Goal: Information Seeking & Learning: Learn about a topic

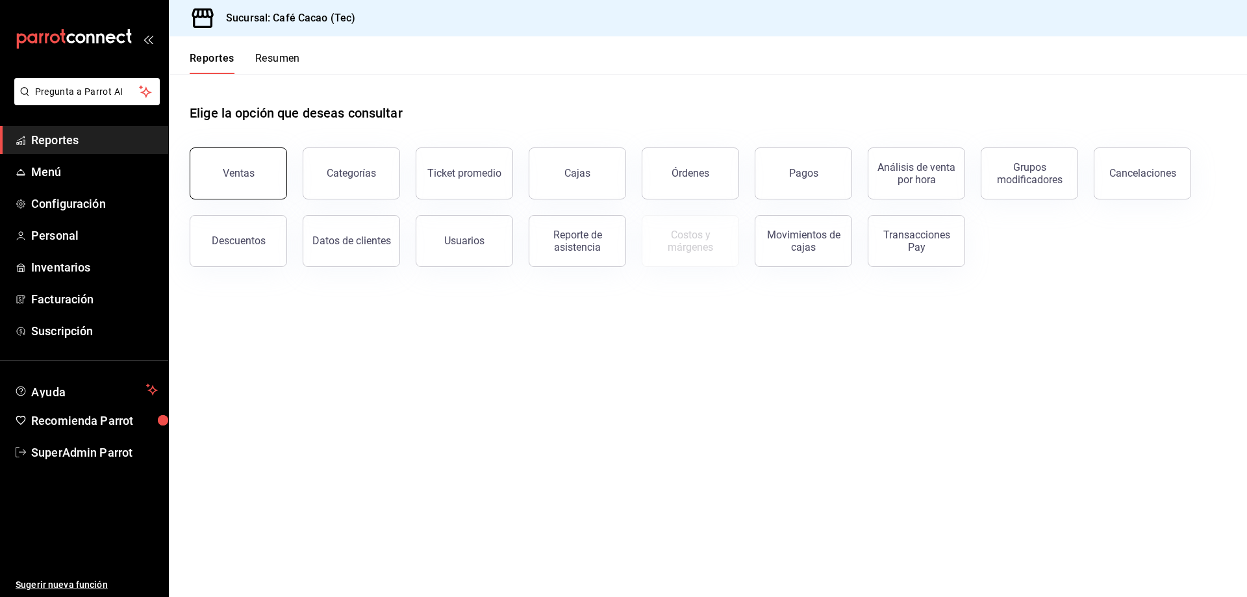
click at [240, 175] on div "Ventas" at bounding box center [239, 173] width 32 height 12
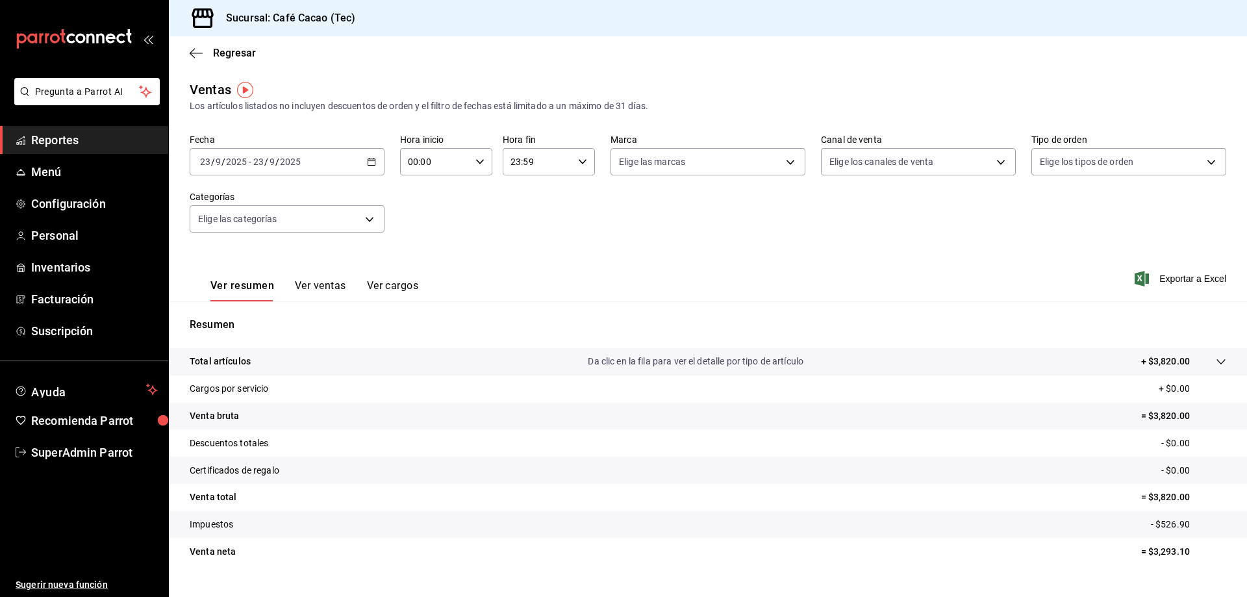
click at [61, 142] on span "Reportes" at bounding box center [94, 140] width 127 height 18
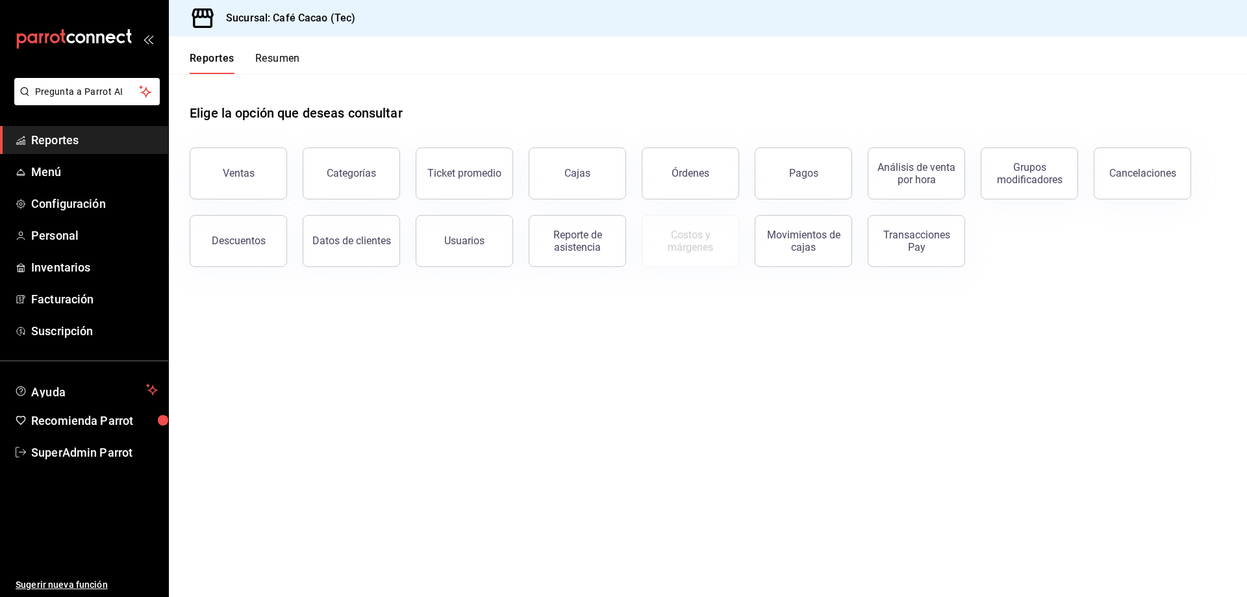
click at [298, 181] on div "Categorías" at bounding box center [343, 166] width 113 height 68
click at [320, 178] on button "Categorías" at bounding box center [351, 173] width 97 height 52
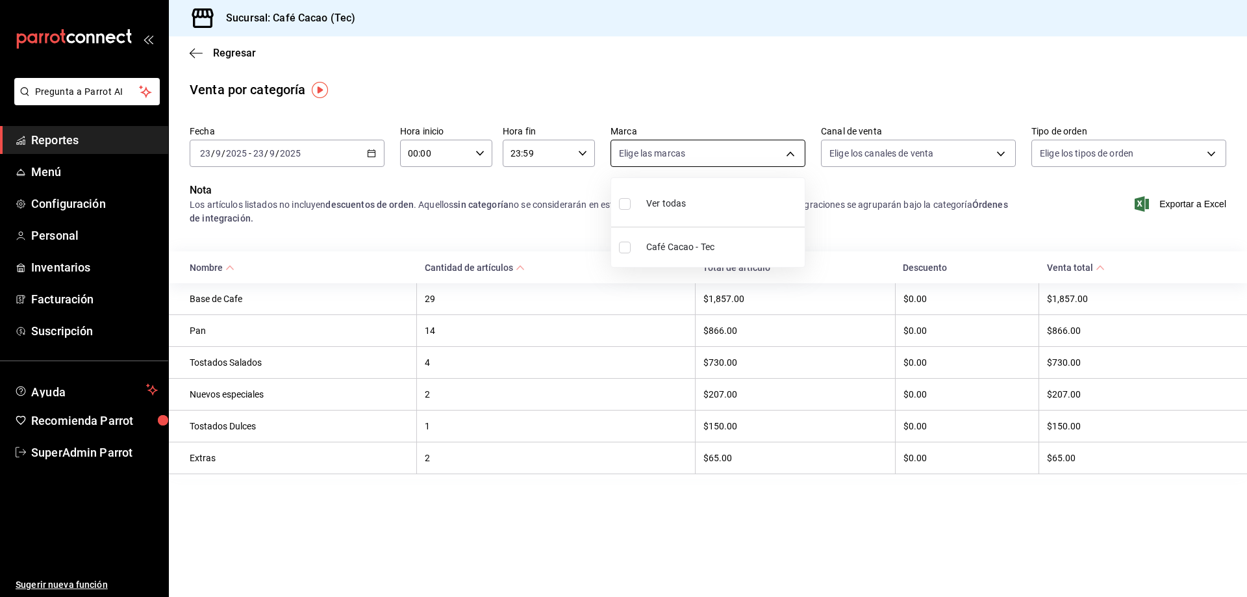
click at [793, 157] on body "Pregunta a Parrot AI Reportes Menú Configuración Personal Inventarios Facturaci…" at bounding box center [623, 298] width 1247 height 597
click at [793, 157] on div at bounding box center [623, 298] width 1247 height 597
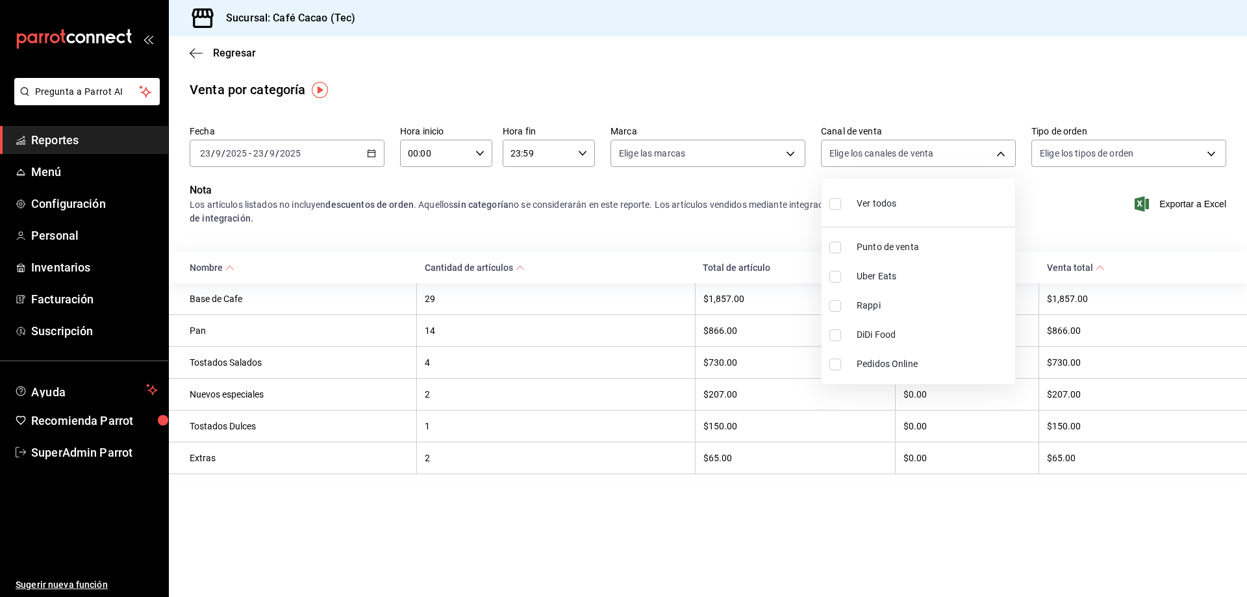
click at [956, 155] on body "Pregunta a Parrot AI Reportes Menú Configuración Personal Inventarios Facturaci…" at bounding box center [623, 298] width 1247 height 597
click at [956, 155] on div at bounding box center [623, 298] width 1247 height 597
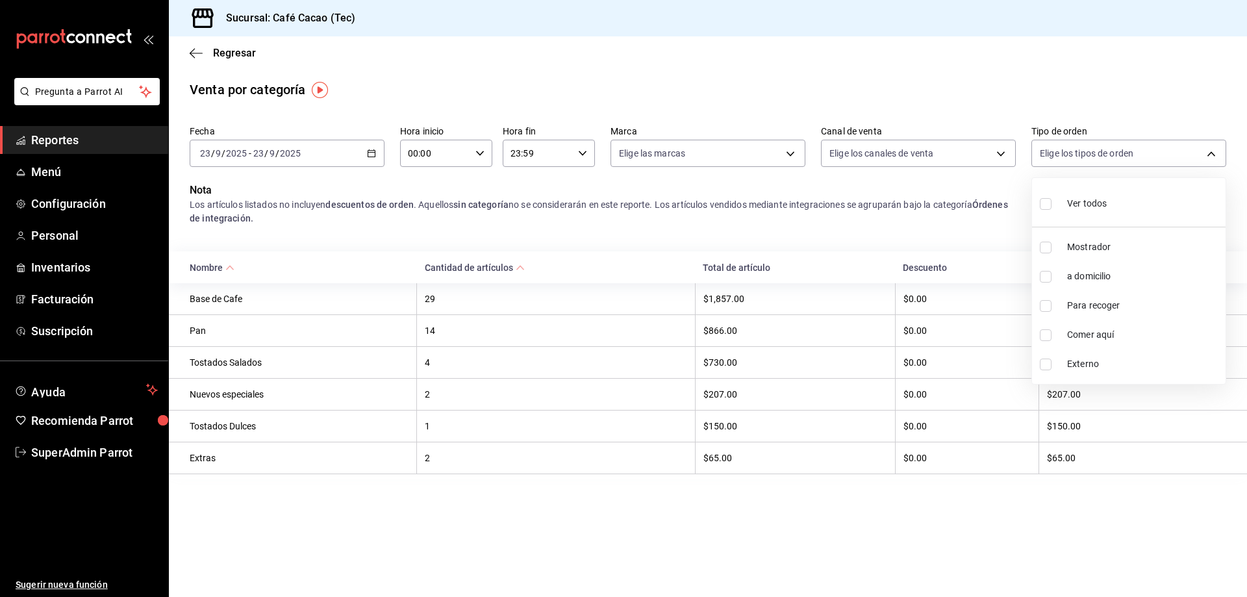
click at [1093, 147] on body "Pregunta a Parrot AI Reportes Menú Configuración Personal Inventarios Facturaci…" at bounding box center [623, 298] width 1247 height 597
click at [1093, 147] on div at bounding box center [623, 298] width 1247 height 597
click at [364, 148] on div "[DATE] [DATE] - [DATE] [DATE]" at bounding box center [287, 153] width 195 height 27
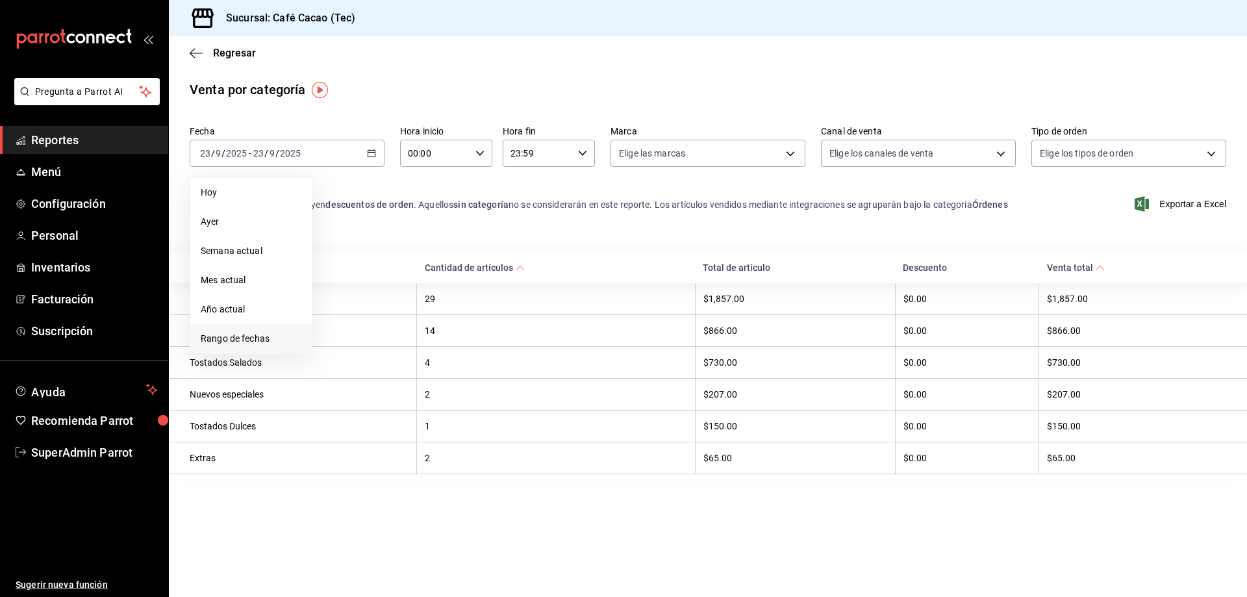
click at [239, 342] on span "Rango de fechas" at bounding box center [251, 339] width 101 height 14
click at [449, 198] on icon "button" at bounding box center [456, 201] width 16 height 16
click at [458, 199] on icon "button" at bounding box center [456, 201] width 16 height 16
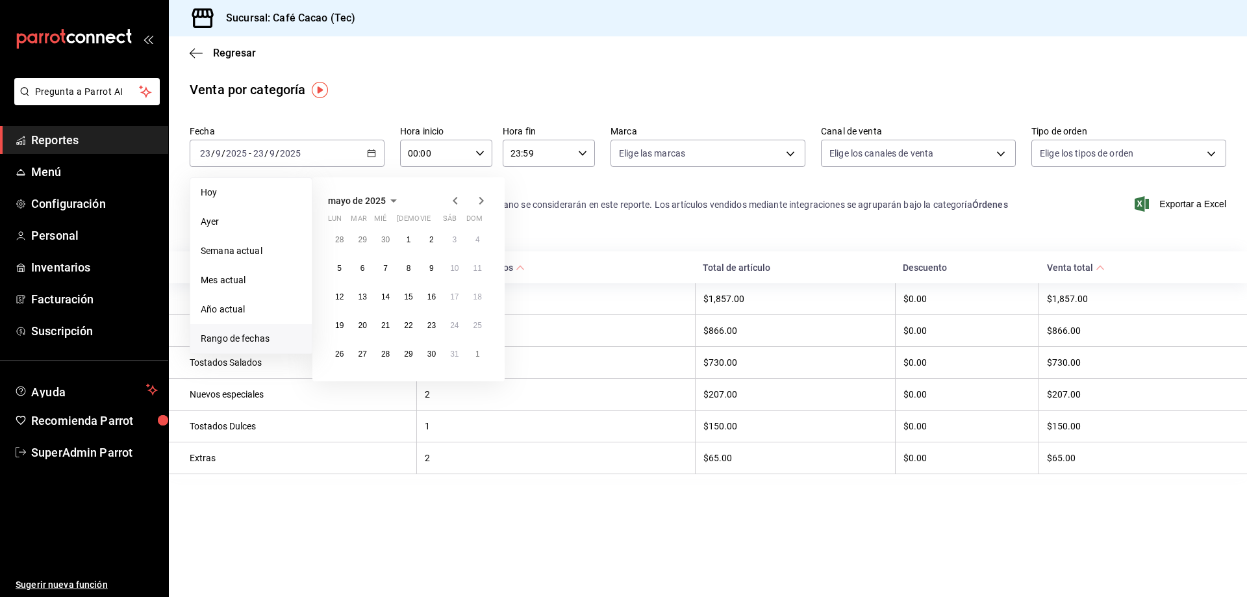
click at [458, 199] on icon "button" at bounding box center [456, 201] width 16 height 16
click at [481, 198] on icon "button" at bounding box center [481, 201] width 5 height 8
click at [331, 272] on button "2" at bounding box center [339, 268] width 23 height 23
click at [484, 202] on icon "button" at bounding box center [482, 201] width 16 height 16
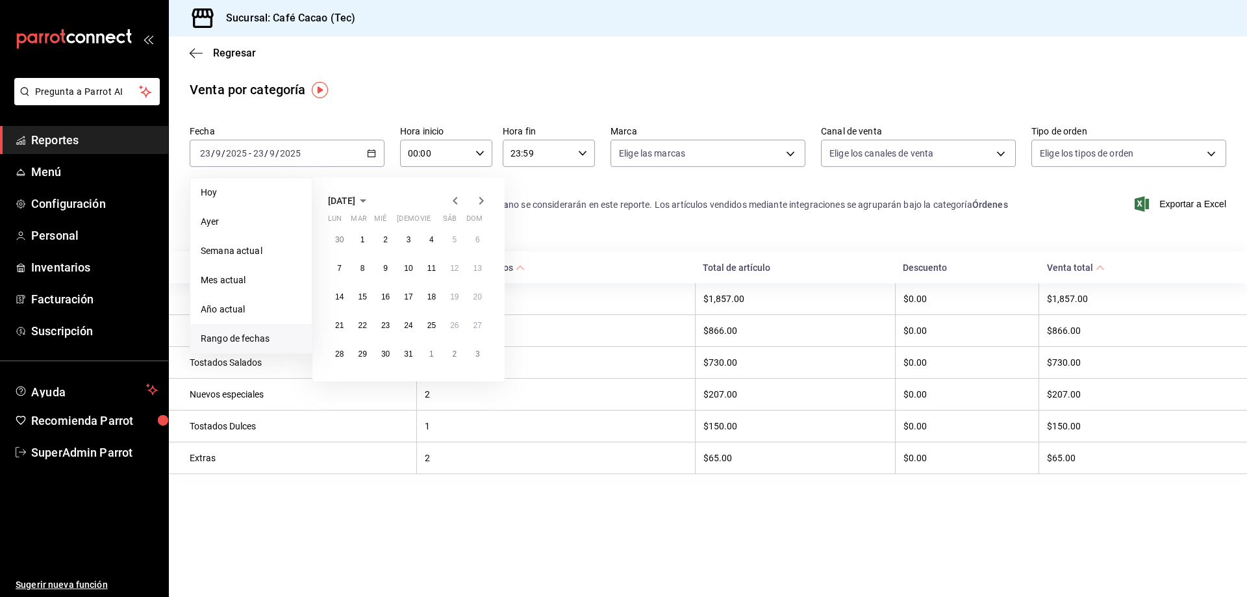
click at [484, 202] on icon "button" at bounding box center [482, 201] width 16 height 16
click at [364, 319] on button "23" at bounding box center [362, 325] width 23 height 23
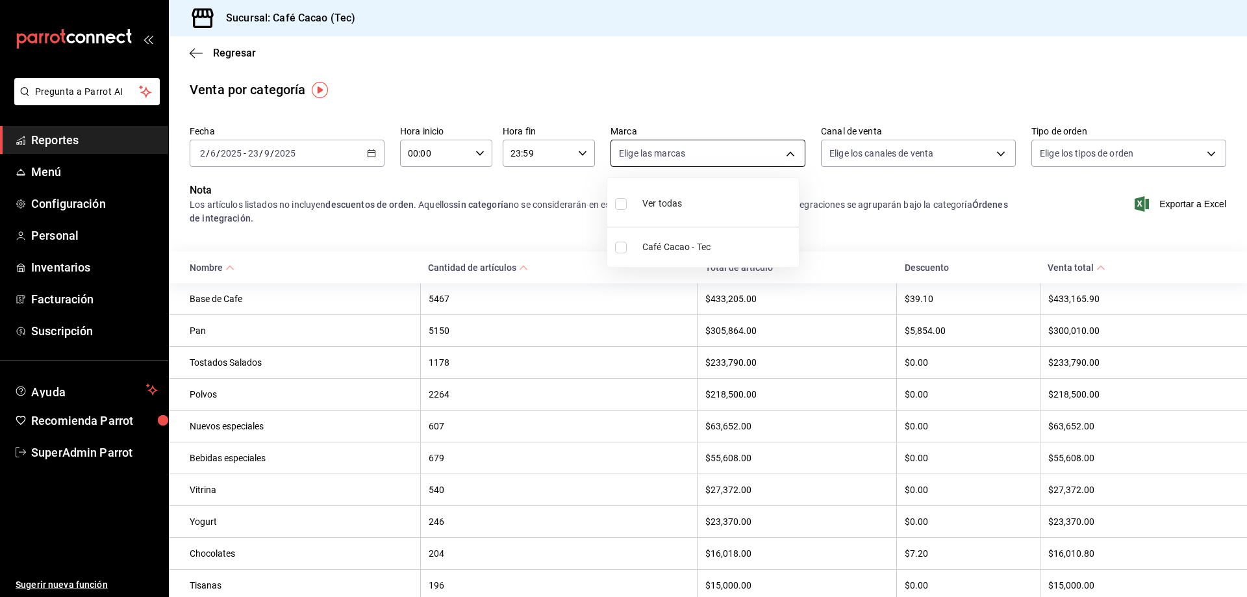
click at [782, 146] on body "Pregunta a Parrot AI Reportes Menú Configuración Personal Inventarios Facturaci…" at bounding box center [623, 298] width 1247 height 597
click at [782, 146] on div at bounding box center [623, 298] width 1247 height 597
click at [841, 146] on body "Pregunta a Parrot AI Reportes Menú Configuración Personal Inventarios Facturaci…" at bounding box center [623, 298] width 1247 height 597
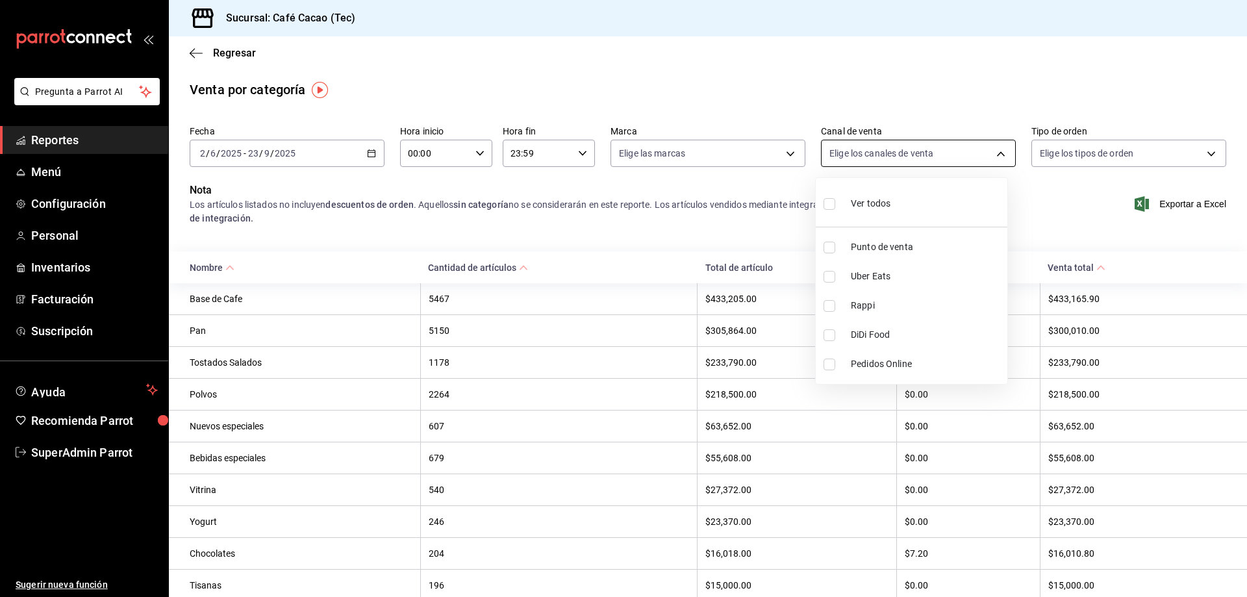
click at [841, 146] on div at bounding box center [623, 298] width 1247 height 597
click at [62, 144] on span "Reportes" at bounding box center [94, 140] width 127 height 18
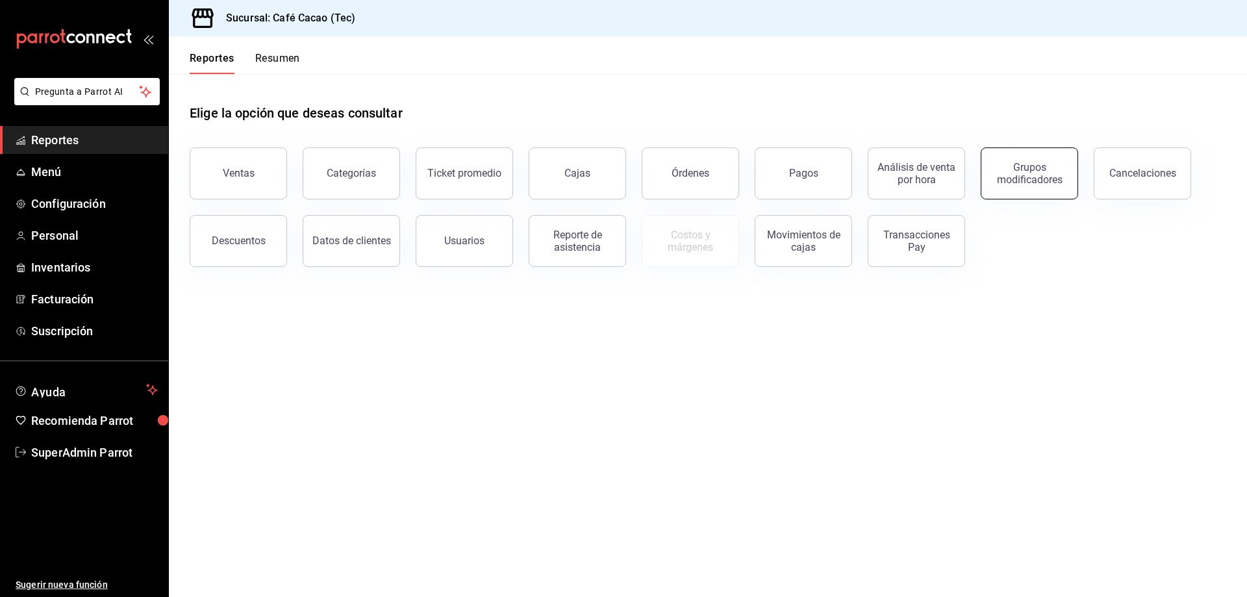
click at [1065, 164] on div "Grupos modificadores" at bounding box center [1029, 173] width 81 height 25
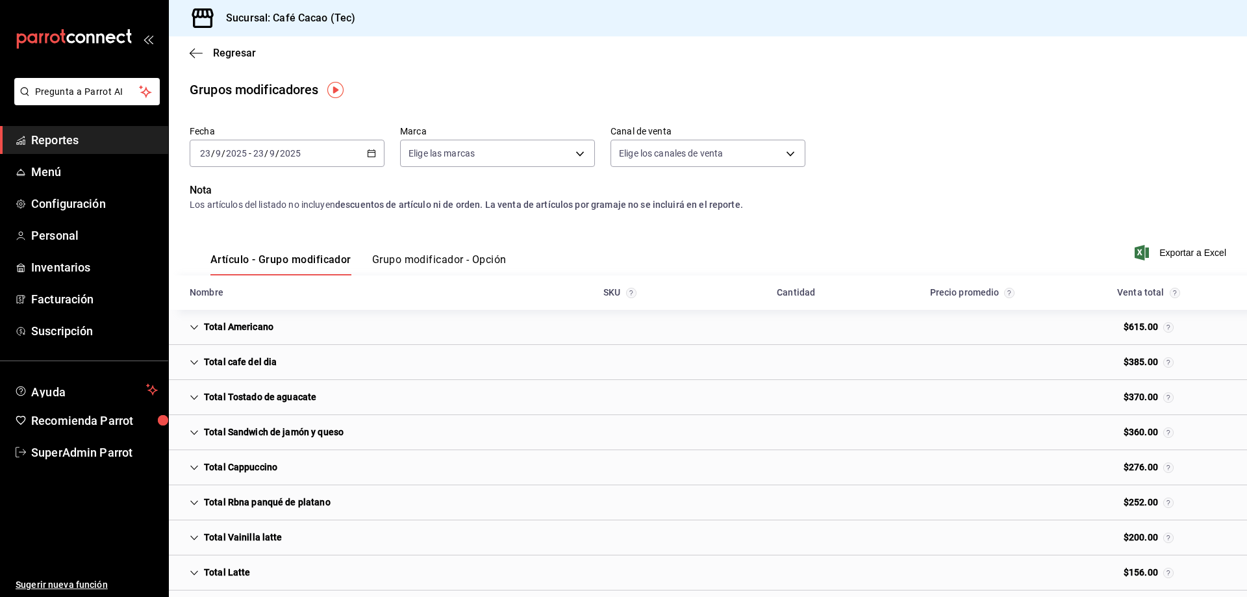
click at [516, 169] on div "Fecha [DATE] [DATE] - [DATE] [DATE] Marca Elige las marcas Canal de venta Elige…" at bounding box center [708, 151] width 1037 height 62
click at [517, 158] on body "Pregunta a Parrot AI Reportes Menú Configuración Personal Inventarios Facturaci…" at bounding box center [623, 298] width 1247 height 597
click at [517, 158] on div at bounding box center [623, 298] width 1247 height 597
click at [748, 162] on body "Pregunta a Parrot AI Reportes Menú Configuración Personal Inventarios Facturaci…" at bounding box center [623, 298] width 1247 height 597
click at [748, 162] on div at bounding box center [623, 298] width 1247 height 597
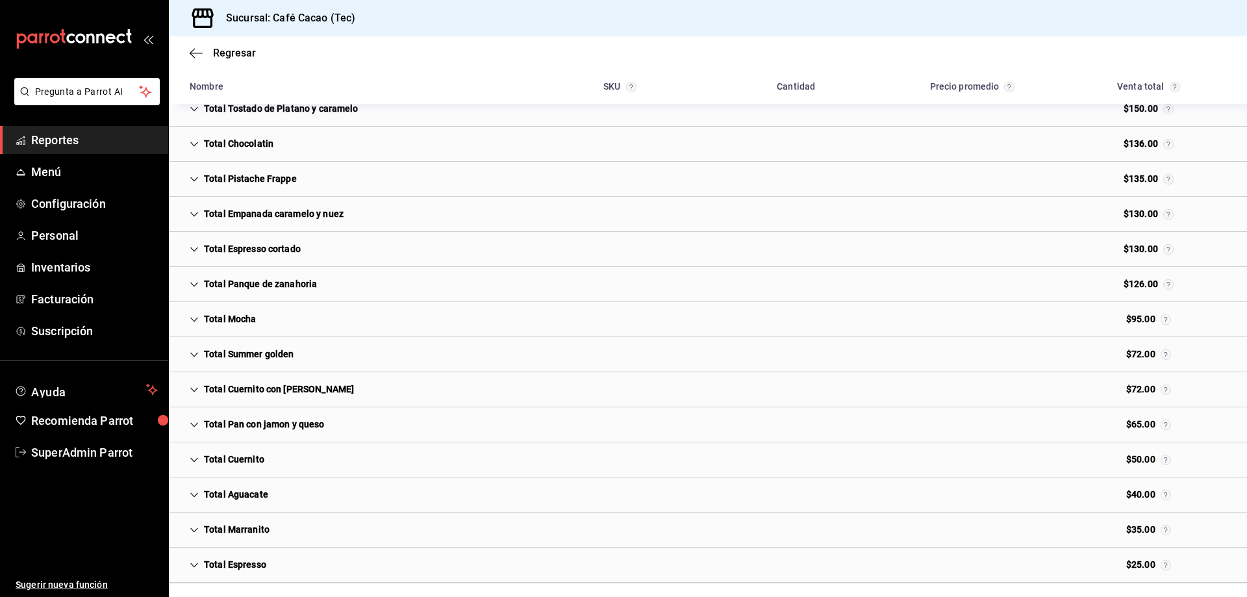
scroll to position [548, 0]
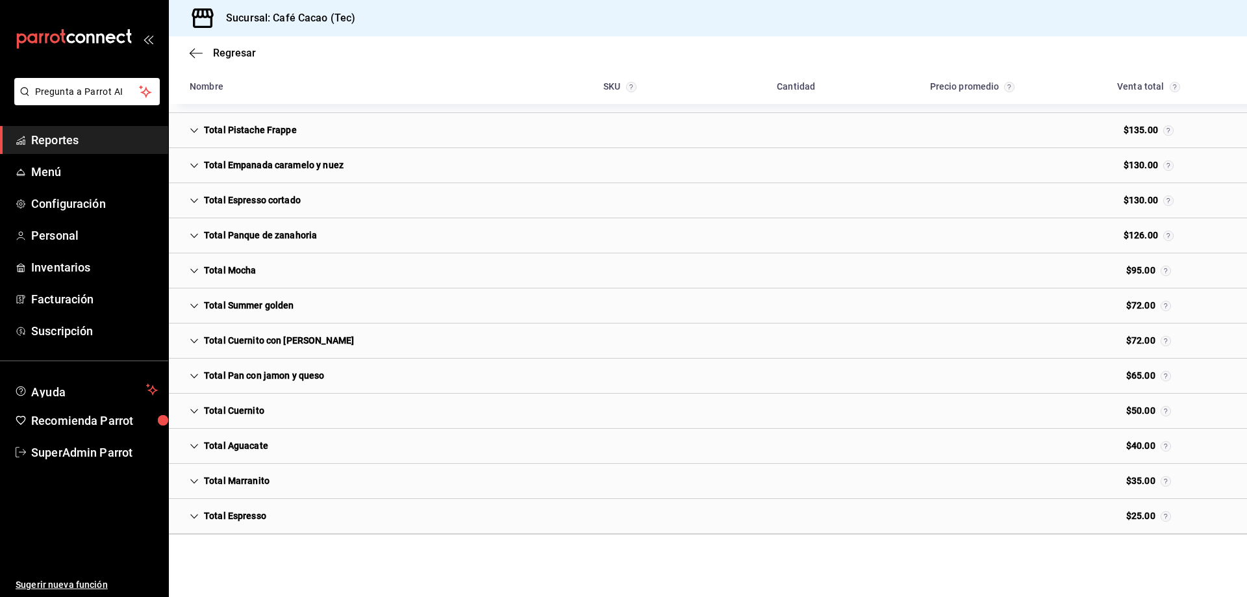
click at [196, 377] on icon "Cell" at bounding box center [194, 376] width 9 height 9
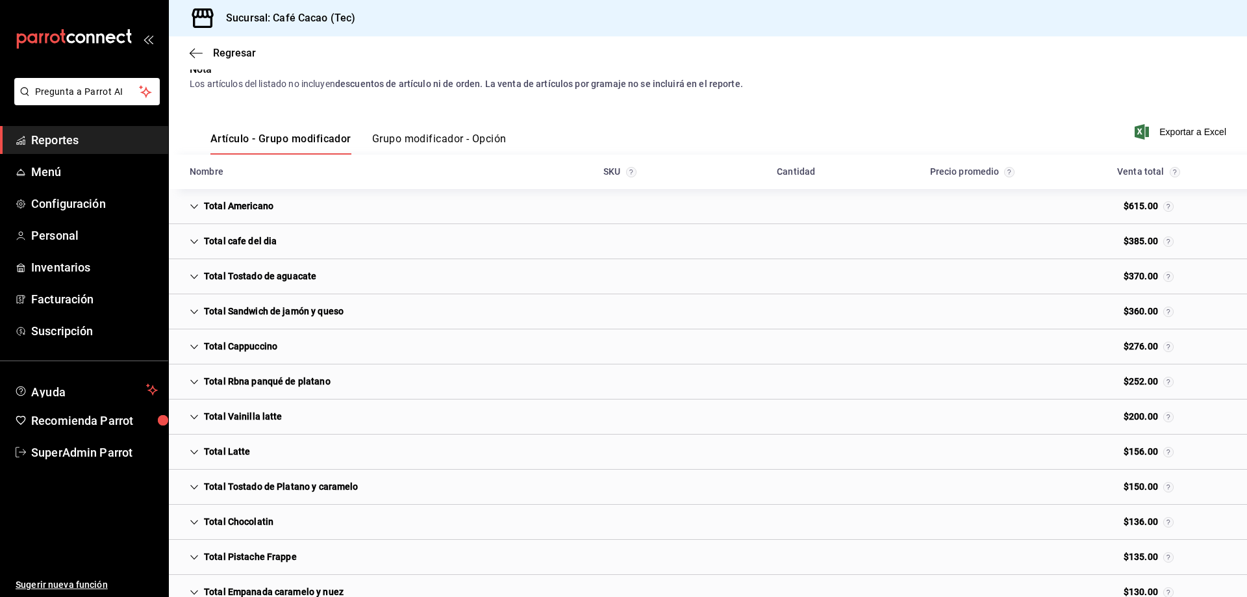
scroll to position [0, 0]
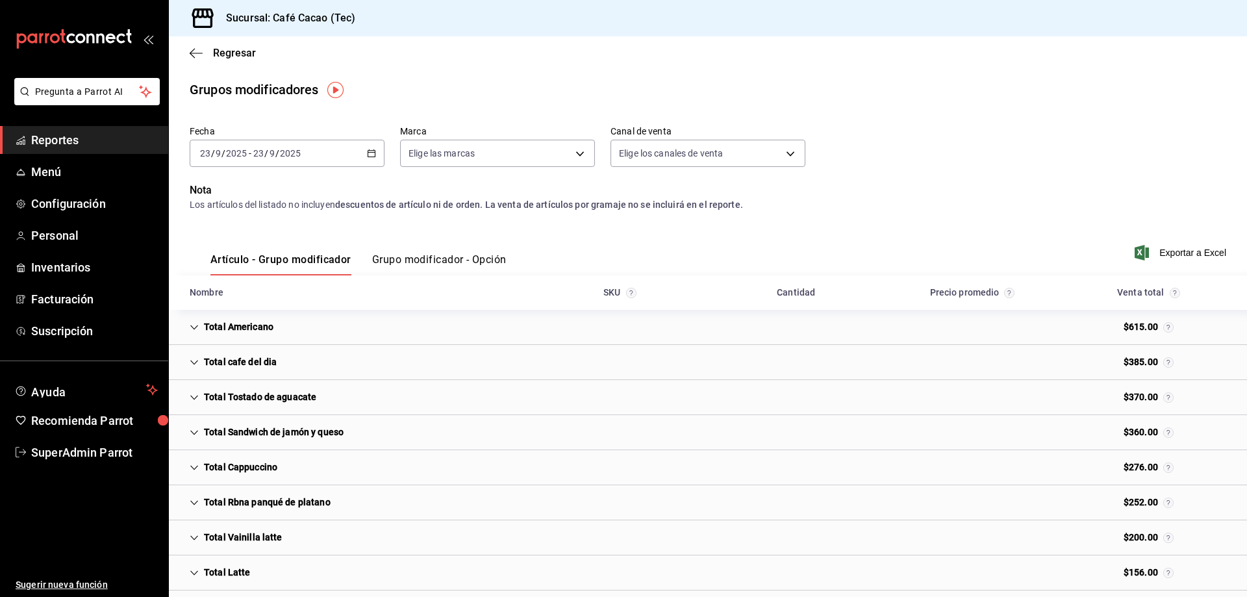
click at [203, 42] on div "Regresar" at bounding box center [708, 52] width 1078 height 33
click at [222, 50] on span "Regresar" at bounding box center [234, 53] width 43 height 12
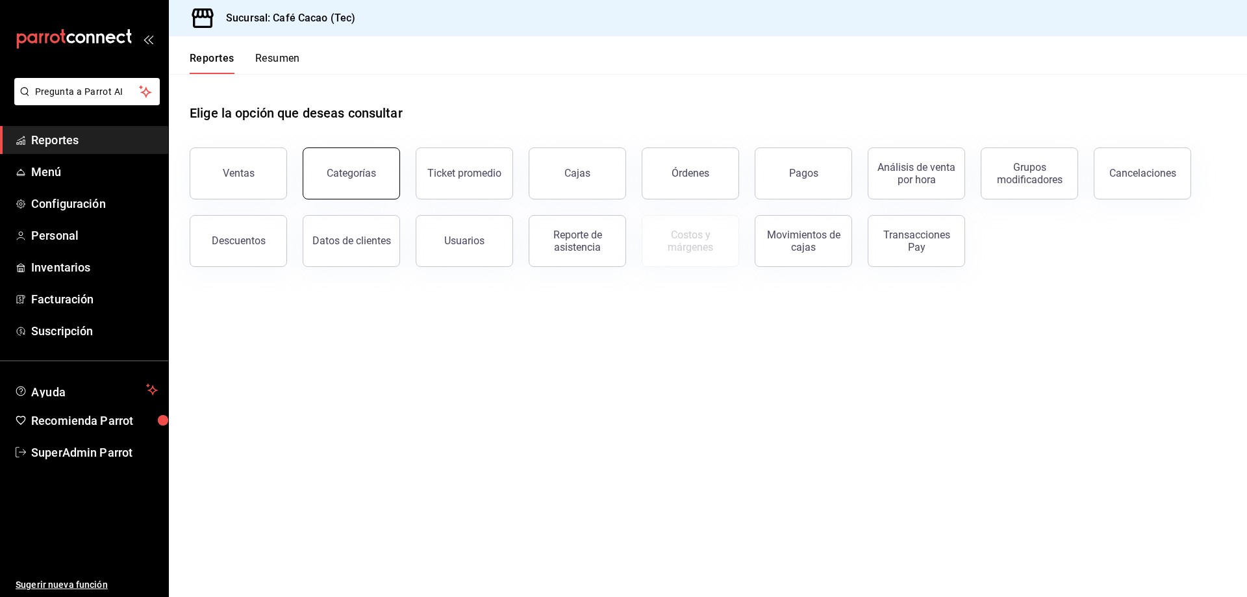
click at [385, 159] on button "Categorías" at bounding box center [351, 173] width 97 height 52
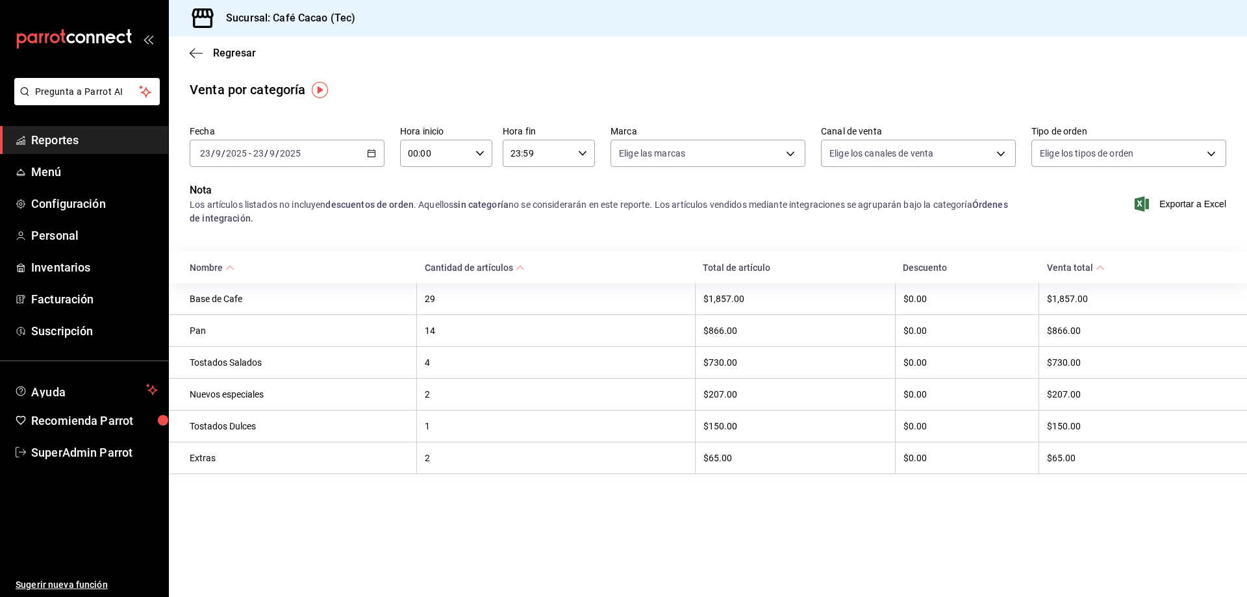
drag, startPoint x: 225, startPoint y: 370, endPoint x: 529, endPoint y: 385, distance: 303.7
click at [238, 374] on th "Tostados Salados" at bounding box center [293, 363] width 248 height 32
drag, startPoint x: 892, startPoint y: 330, endPoint x: 793, endPoint y: 249, distance: 127.8
click at [827, 287] on tbody "Base de Cafe 29 $1,857.00 $0.00 $1,857.00 Pan 14 $866.00 $0.00 $866.00 Tostados…" at bounding box center [708, 378] width 1078 height 191
click at [1104, 147] on body "Pregunta a Parrot AI Reportes Menú Configuración Personal Inventarios Facturaci…" at bounding box center [623, 298] width 1247 height 597
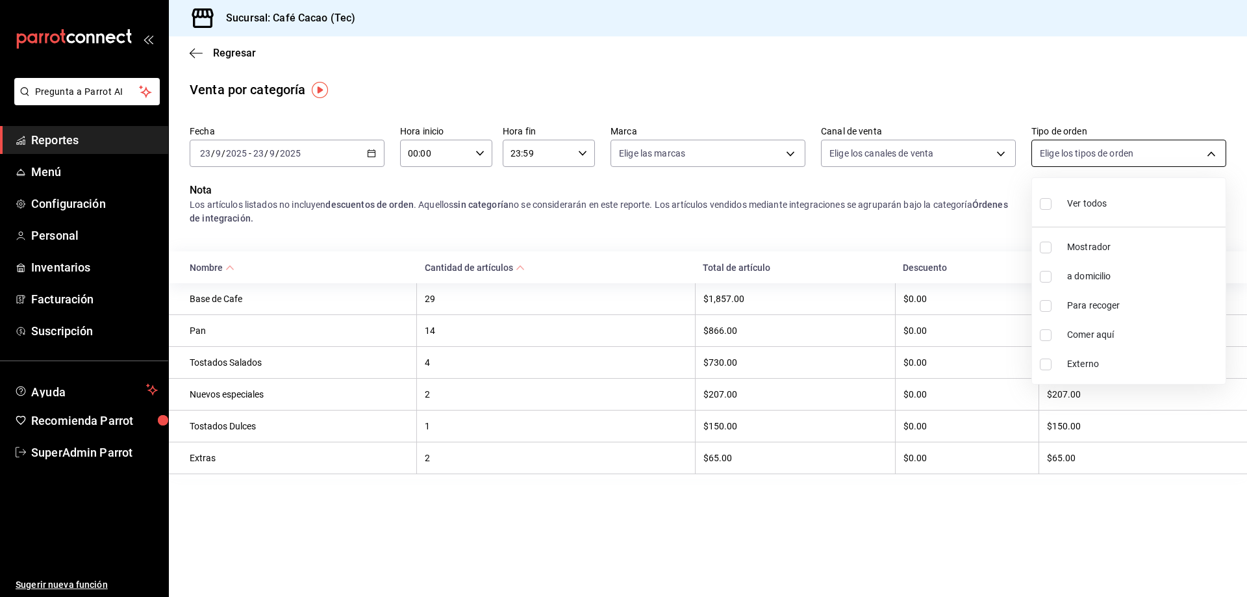
click at [1104, 147] on div at bounding box center [623, 298] width 1247 height 597
click at [999, 182] on div "Fecha [DATE] [DATE] - [DATE] [DATE] Hora inicio 00:00 Hora inicio Hora fin 23:5…" at bounding box center [708, 151] width 1037 height 62
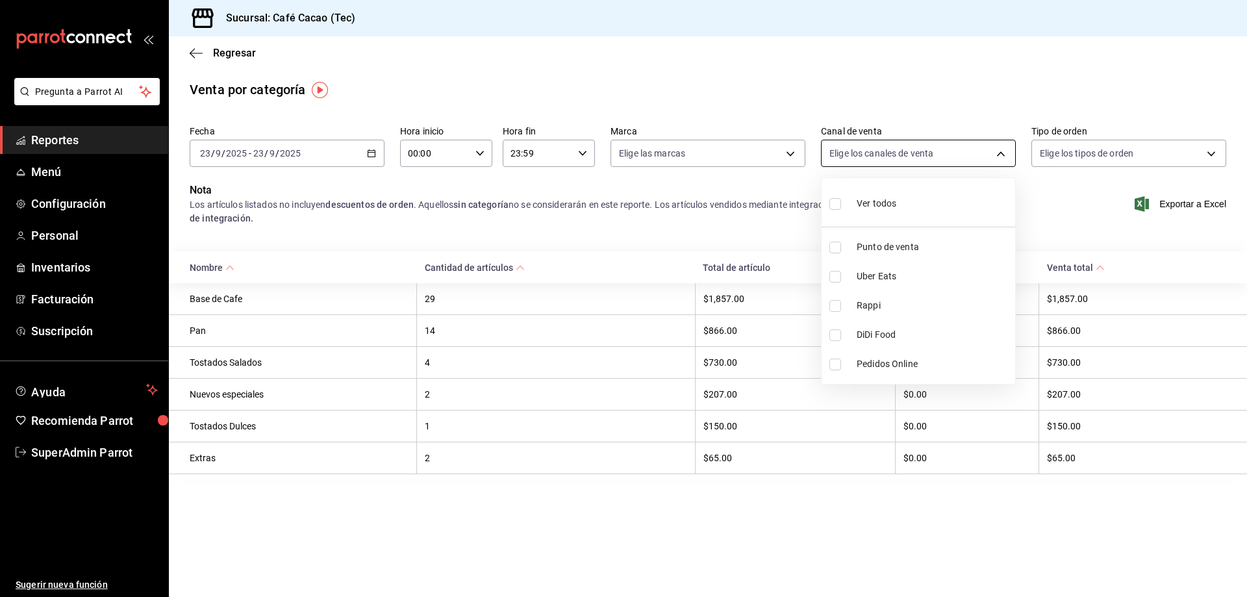
click at [999, 163] on body "Pregunta a Parrot AI Reportes Menú Configuración Personal Inventarios Facturaci…" at bounding box center [623, 298] width 1247 height 597
click at [999, 163] on div at bounding box center [623, 298] width 1247 height 597
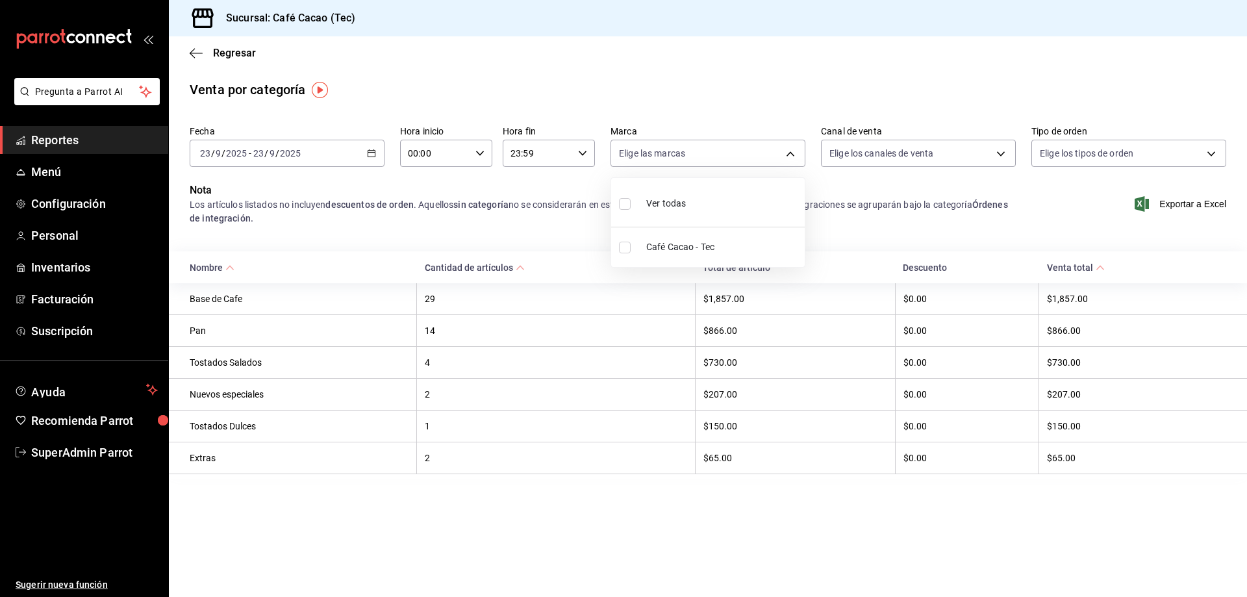
click at [717, 162] on body "Pregunta a Parrot AI Reportes Menú Configuración Personal Inventarios Facturaci…" at bounding box center [623, 298] width 1247 height 597
click at [717, 162] on div at bounding box center [623, 298] width 1247 height 597
click at [202, 55] on icon "button" at bounding box center [196, 53] width 13 height 12
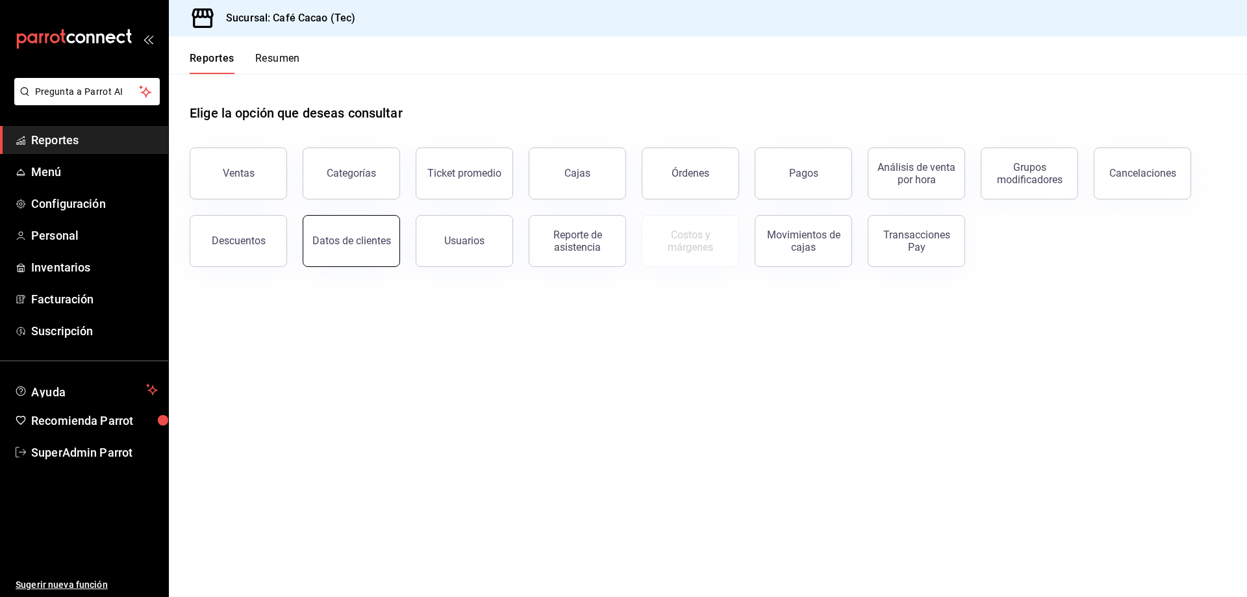
click at [387, 226] on button "Datos de clientes" at bounding box center [351, 241] width 97 height 52
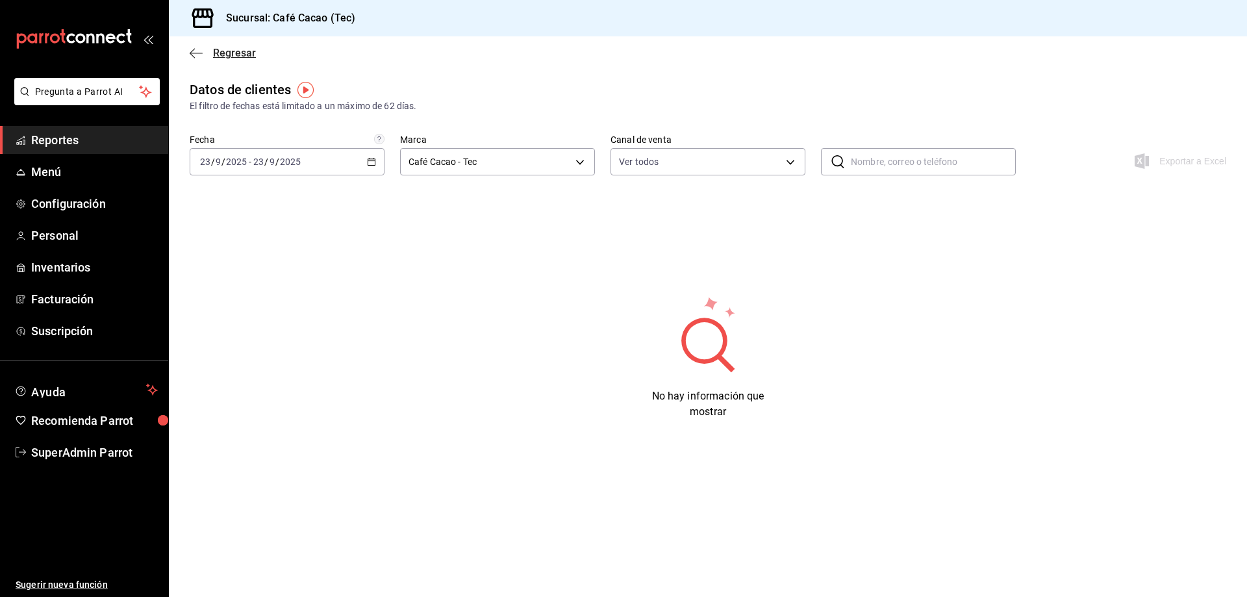
click at [229, 54] on span "Regresar" at bounding box center [234, 53] width 43 height 12
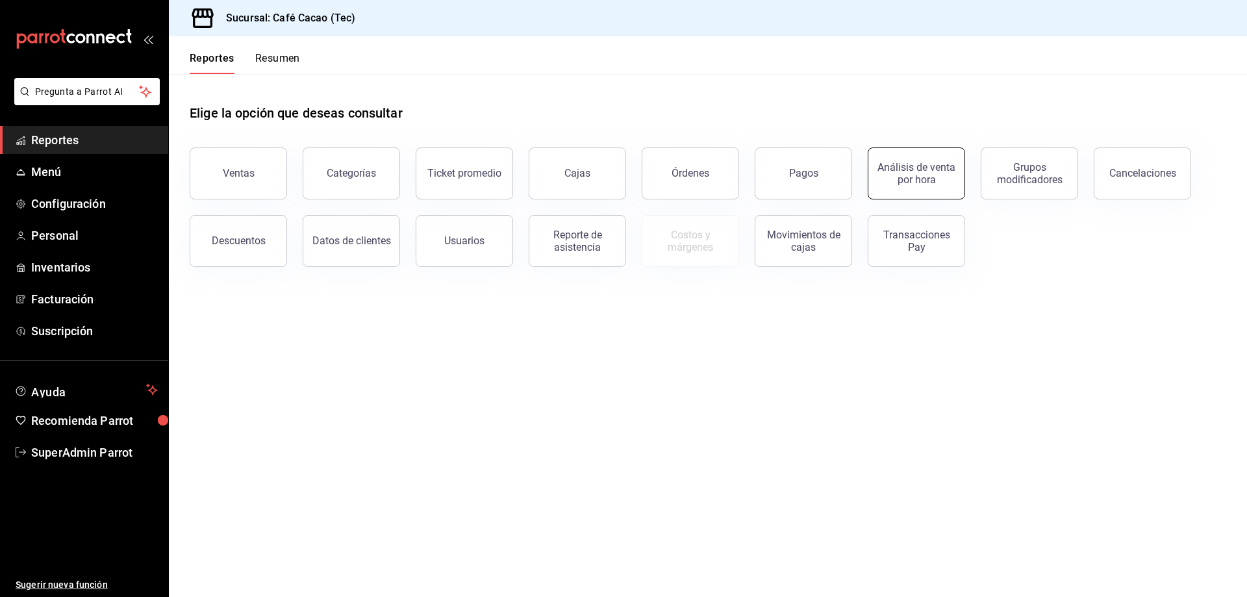
click at [934, 172] on div "Análisis de venta por hora" at bounding box center [916, 173] width 81 height 25
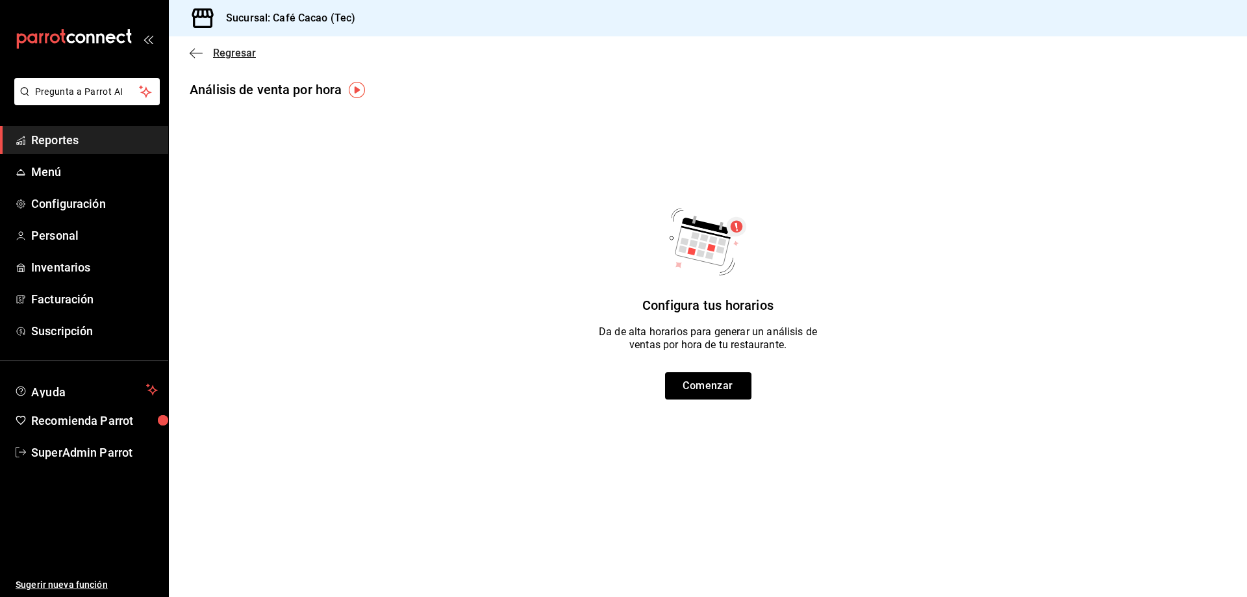
click at [241, 55] on span "Regresar" at bounding box center [234, 53] width 43 height 12
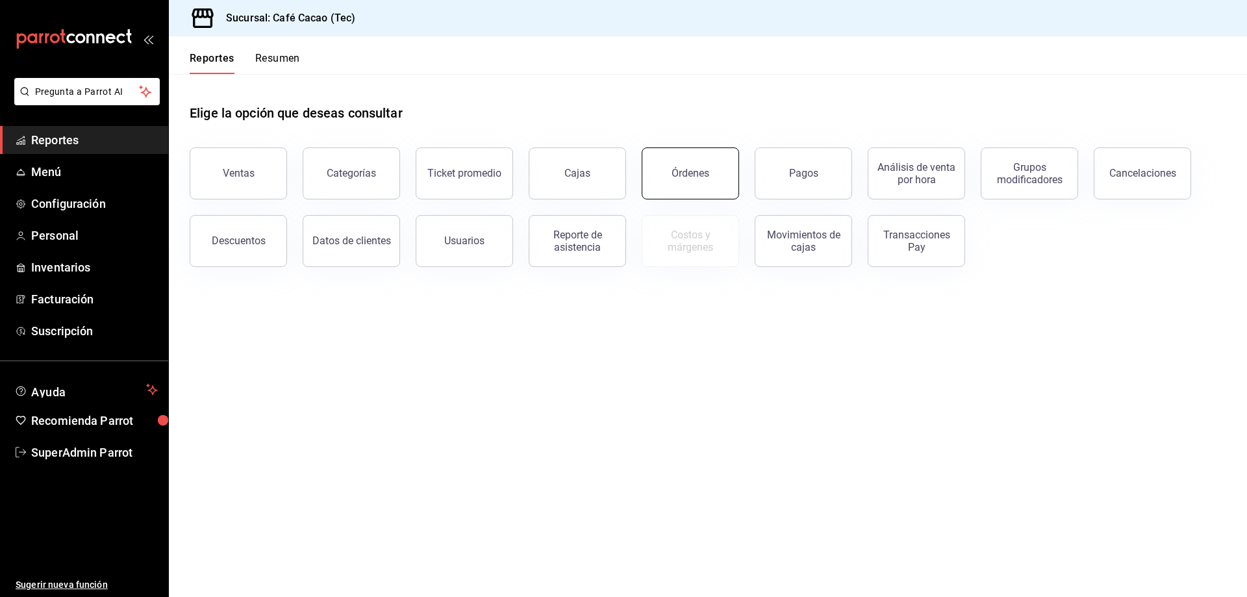
click at [693, 177] on div "Órdenes" at bounding box center [691, 173] width 38 height 12
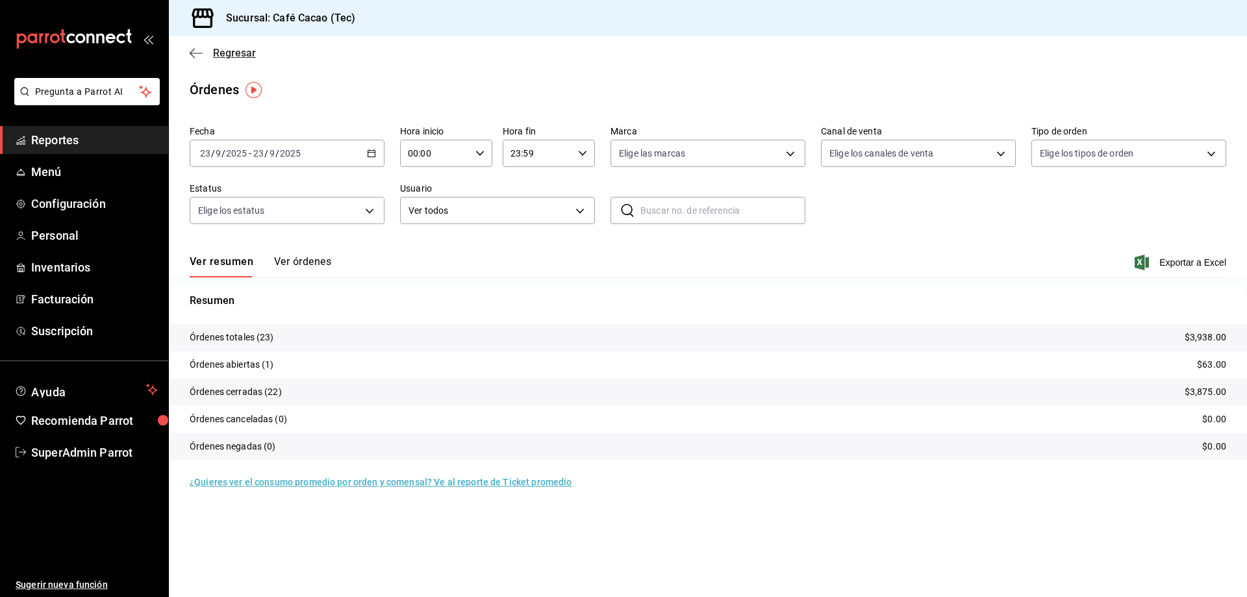
click at [223, 54] on span "Regresar" at bounding box center [234, 53] width 43 height 12
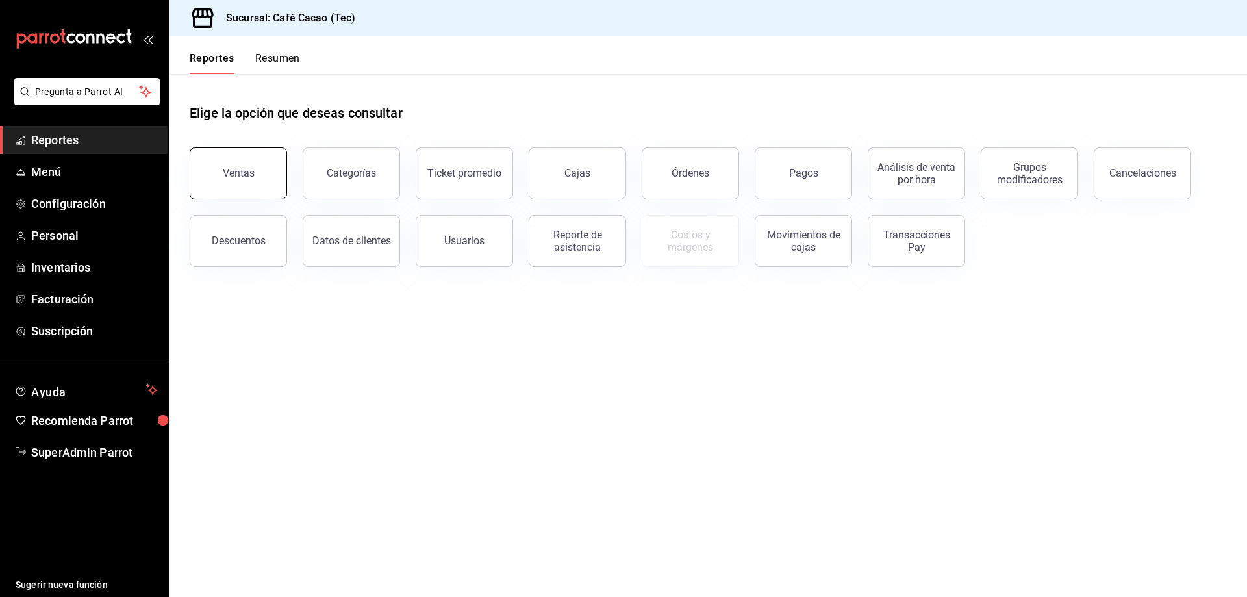
click at [266, 166] on button "Ventas" at bounding box center [238, 173] width 97 height 52
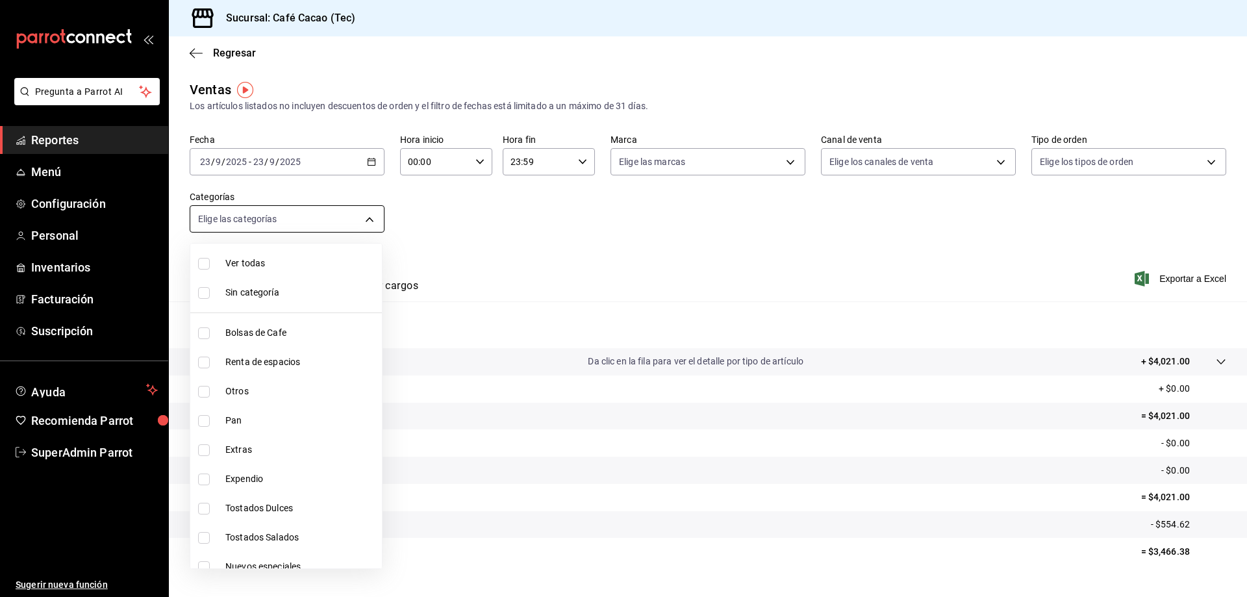
click at [346, 219] on body "Pregunta a Parrot AI Reportes Menú Configuración Personal Inventarios Facturaci…" at bounding box center [623, 298] width 1247 height 597
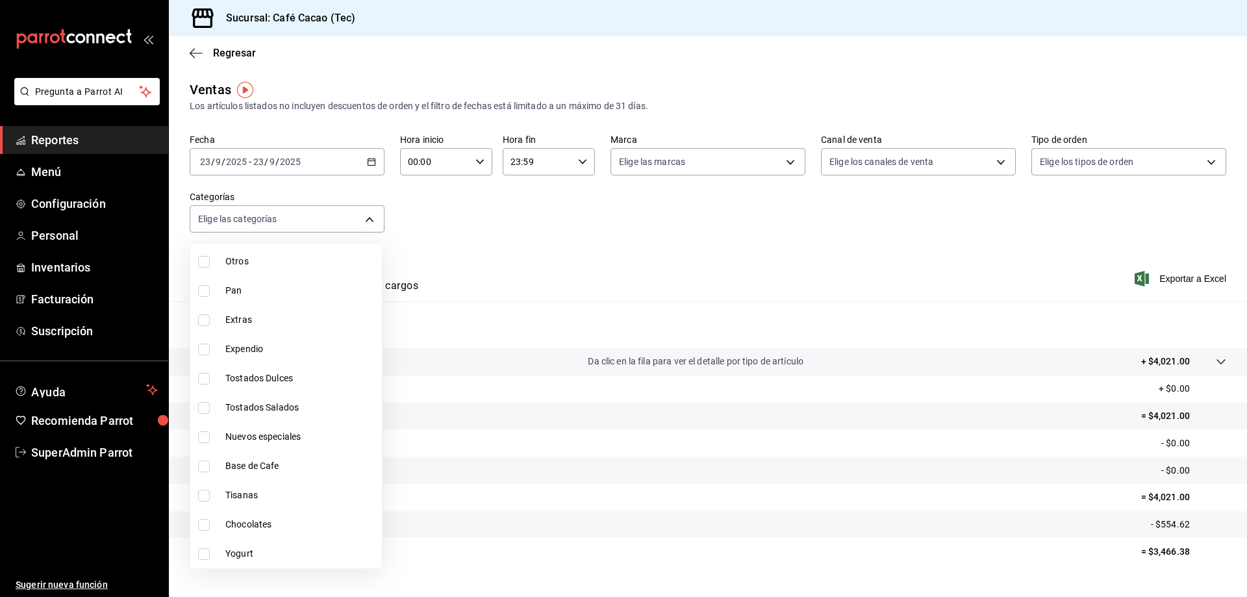
scroll to position [195, 0]
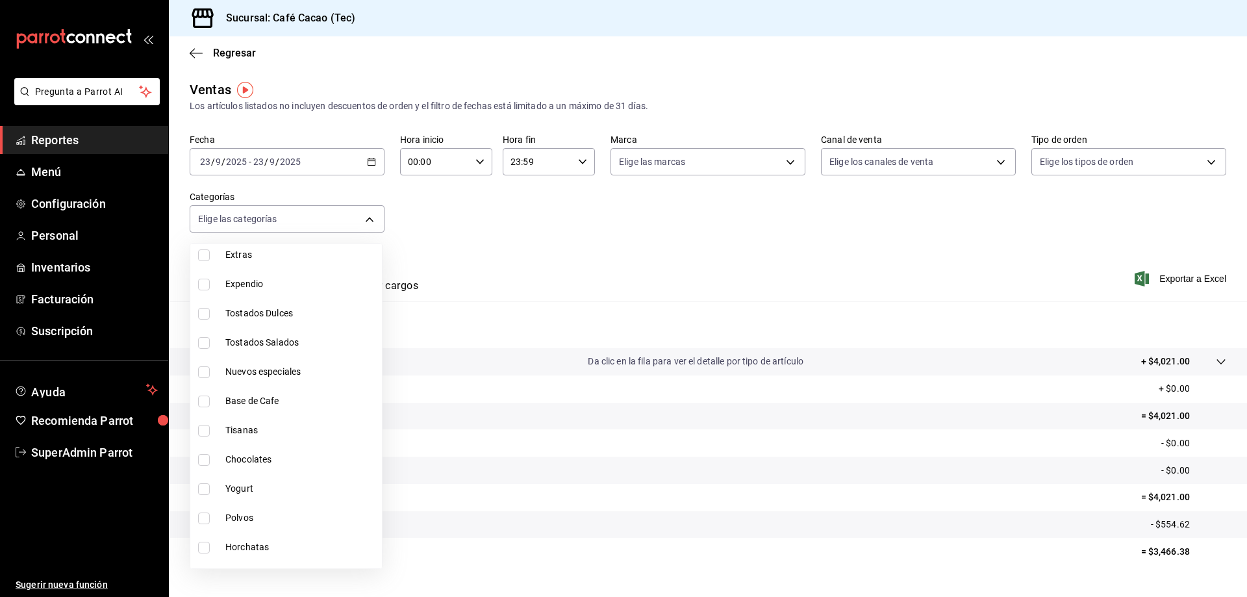
click at [273, 336] on span "Tostados Salados" at bounding box center [300, 343] width 151 height 14
type input "8fa725d5-470b-4ca2-ad14-5219c3eeaaf1"
checkbox input "true"
click at [539, 266] on div at bounding box center [623, 298] width 1247 height 597
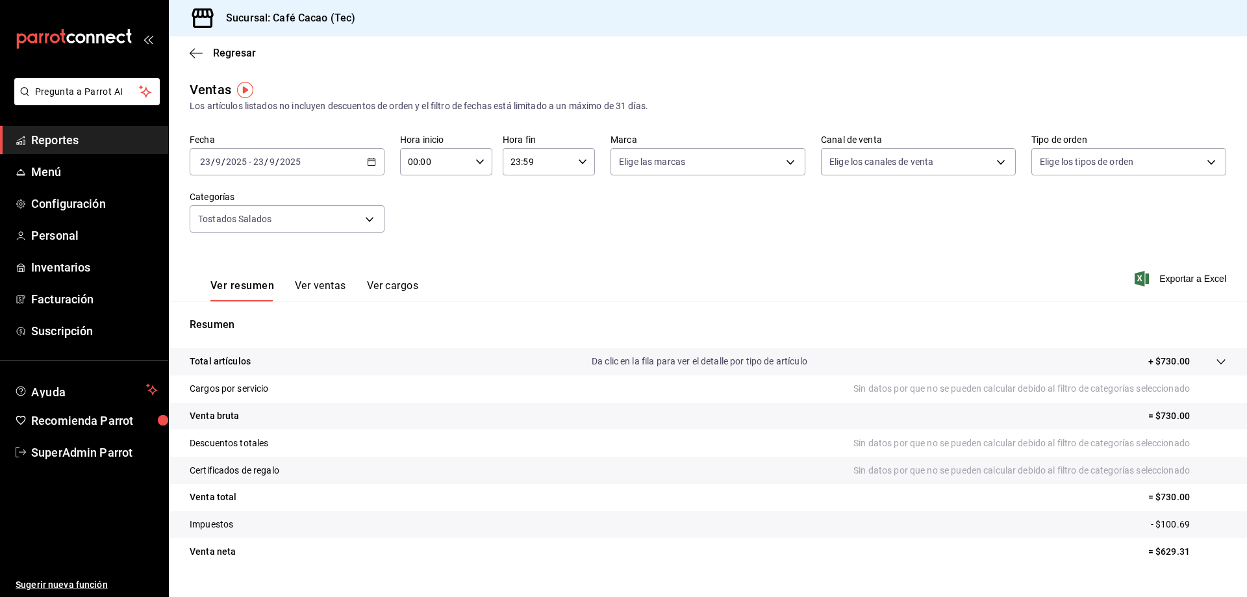
click at [219, 389] on p "Cargos por servicio" at bounding box center [229, 389] width 79 height 14
click at [301, 282] on button "Ver ventas" at bounding box center [320, 290] width 51 height 22
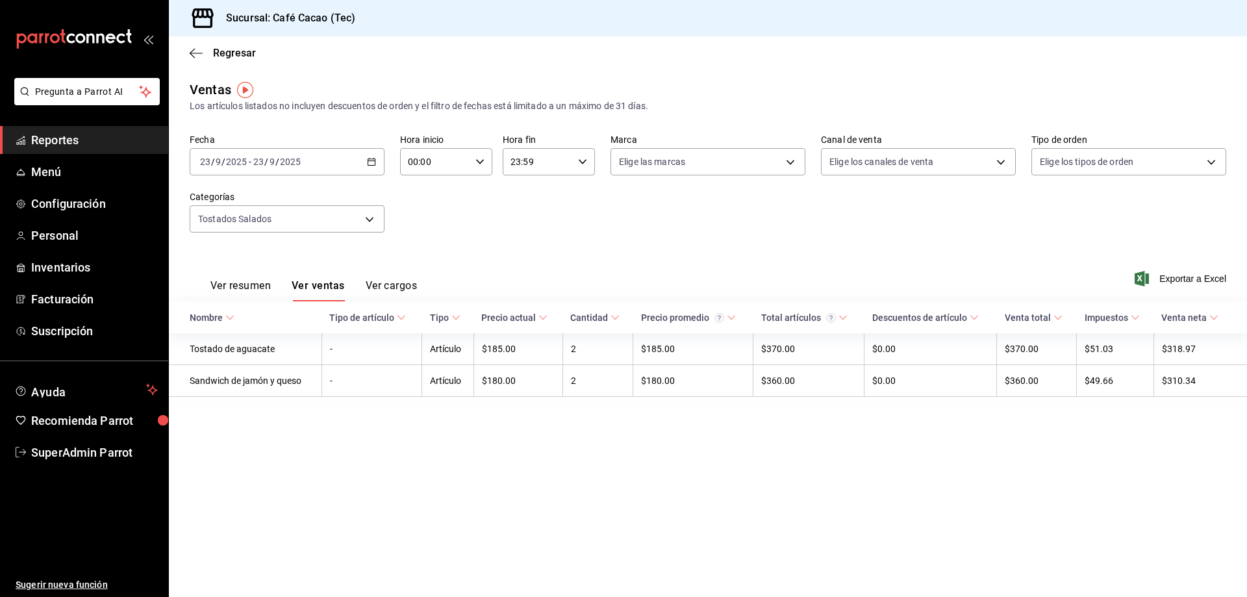
click at [381, 277] on div "Ver resumen Ver ventas Ver cargos" at bounding box center [303, 283] width 227 height 38
click at [377, 164] on div "[DATE] [DATE] - [DATE] [DATE]" at bounding box center [287, 161] width 195 height 27
click at [247, 314] on span "Rango de fechas" at bounding box center [251, 318] width 101 height 14
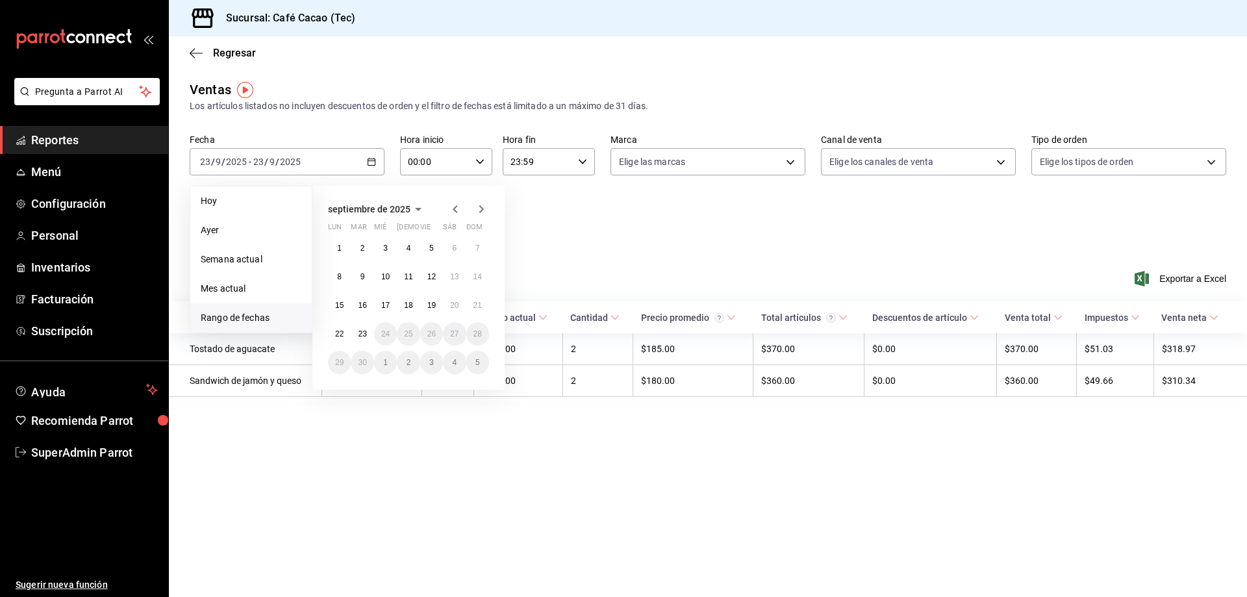
click at [453, 215] on icon "button" at bounding box center [456, 209] width 16 height 16
click at [437, 255] on button "1" at bounding box center [431, 247] width 23 height 23
click at [484, 210] on icon "button" at bounding box center [482, 209] width 16 height 16
click at [458, 213] on icon "button" at bounding box center [456, 209] width 16 height 16
click at [429, 352] on button "29" at bounding box center [431, 362] width 23 height 23
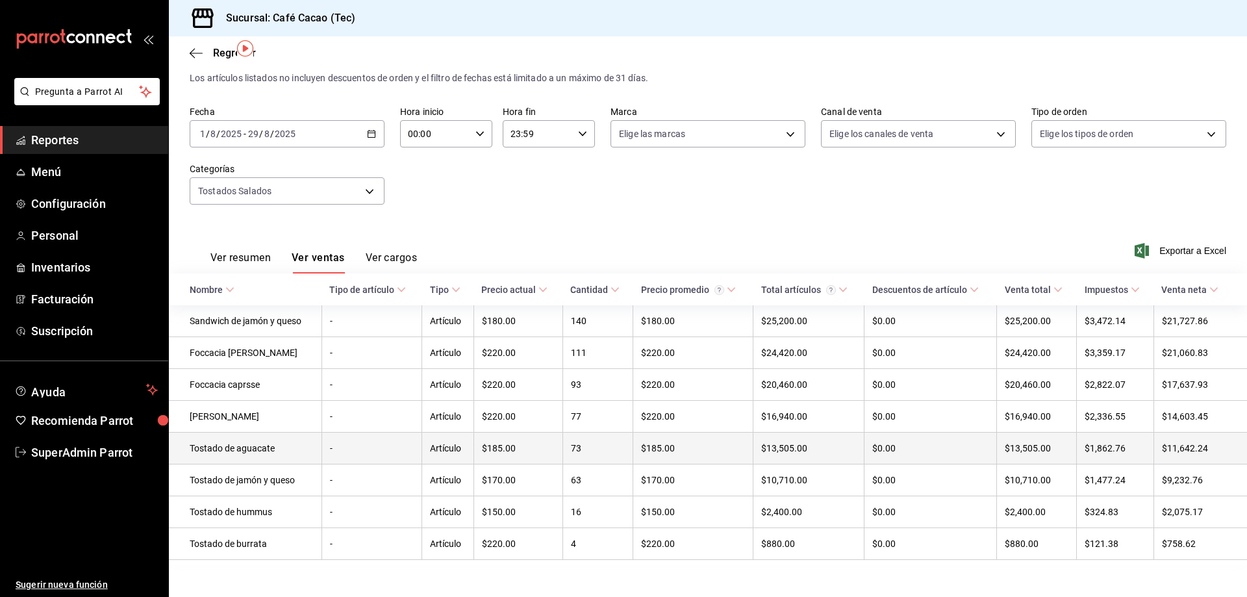
scroll to position [44, 0]
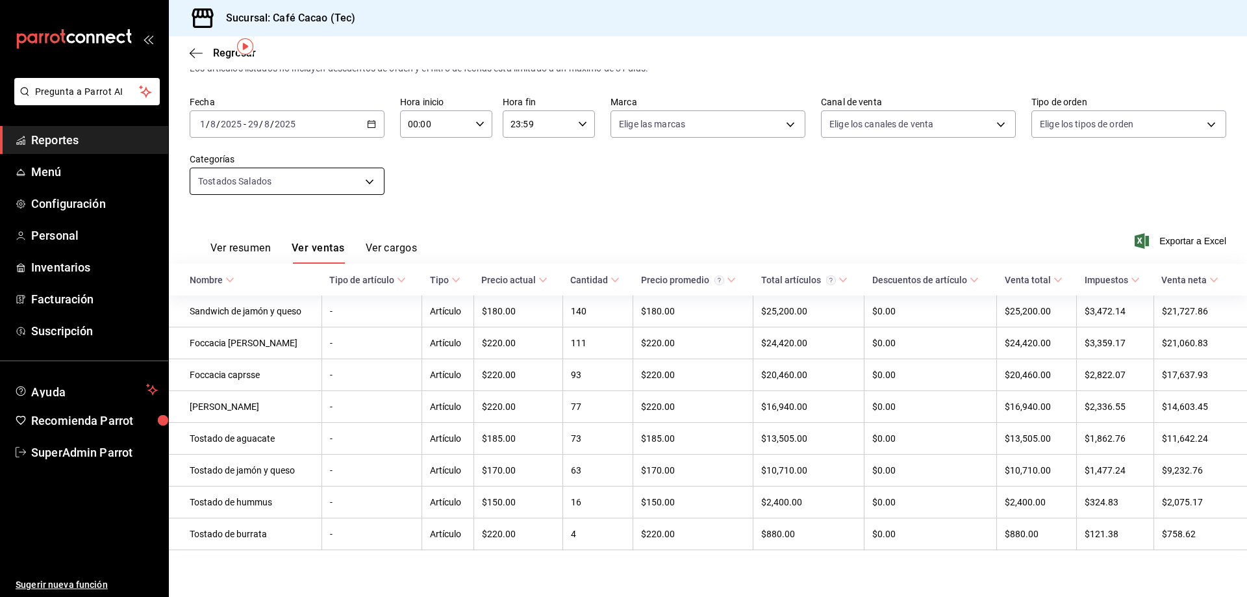
click at [346, 184] on body "Pregunta a Parrot AI Reportes Menú Configuración Personal Inventarios Facturaci…" at bounding box center [623, 298] width 1247 height 597
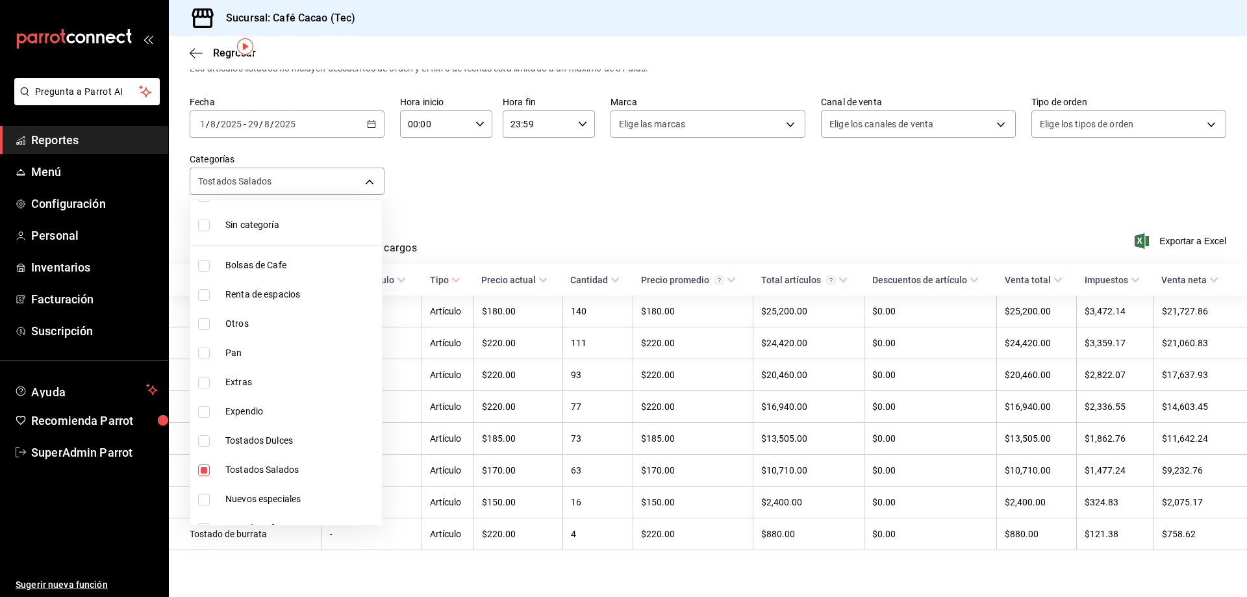
scroll to position [0, 0]
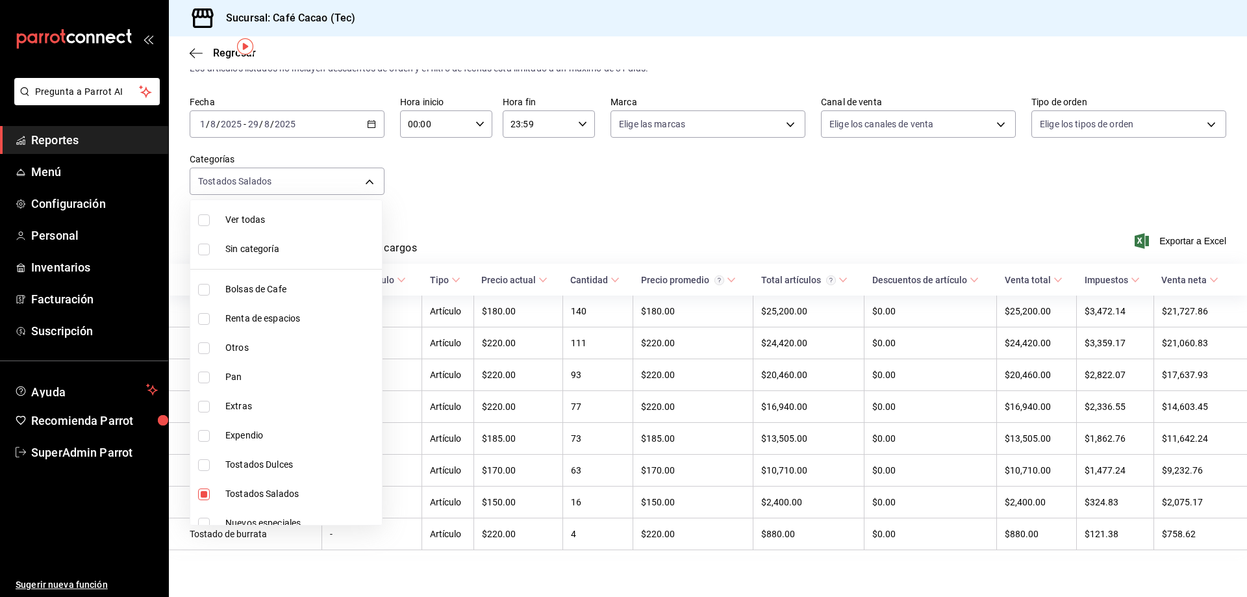
click at [239, 371] on span "Pan" at bounding box center [300, 377] width 151 height 14
type input "8fa725d5-470b-4ca2-ad14-5219c3eeaaf1,4a88d0eb-7861-408e-a405-fe63caa879b7"
checkbox input "true"
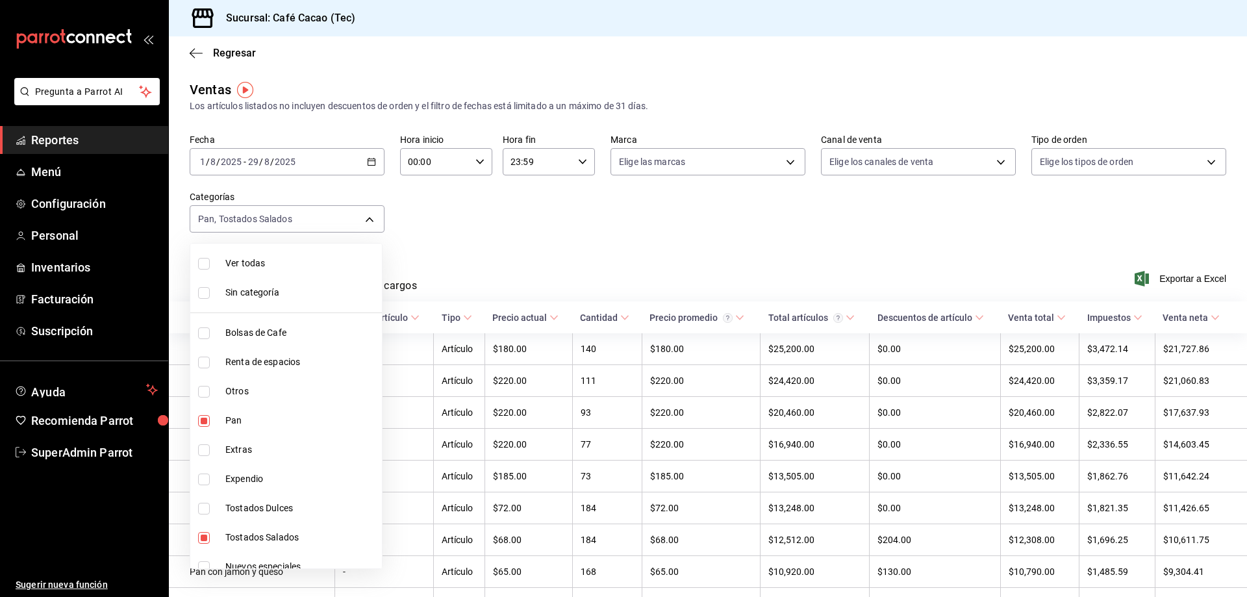
click at [223, 535] on li "Tostados Salados" at bounding box center [286, 537] width 192 height 29
type input "4a88d0eb-7861-408e-a405-fe63caa879b7"
checkbox input "false"
click at [496, 244] on div at bounding box center [623, 298] width 1247 height 597
click at [331, 212] on body "Pregunta a Parrot AI Reportes Menú Configuración Personal Inventarios Facturaci…" at bounding box center [623, 298] width 1247 height 597
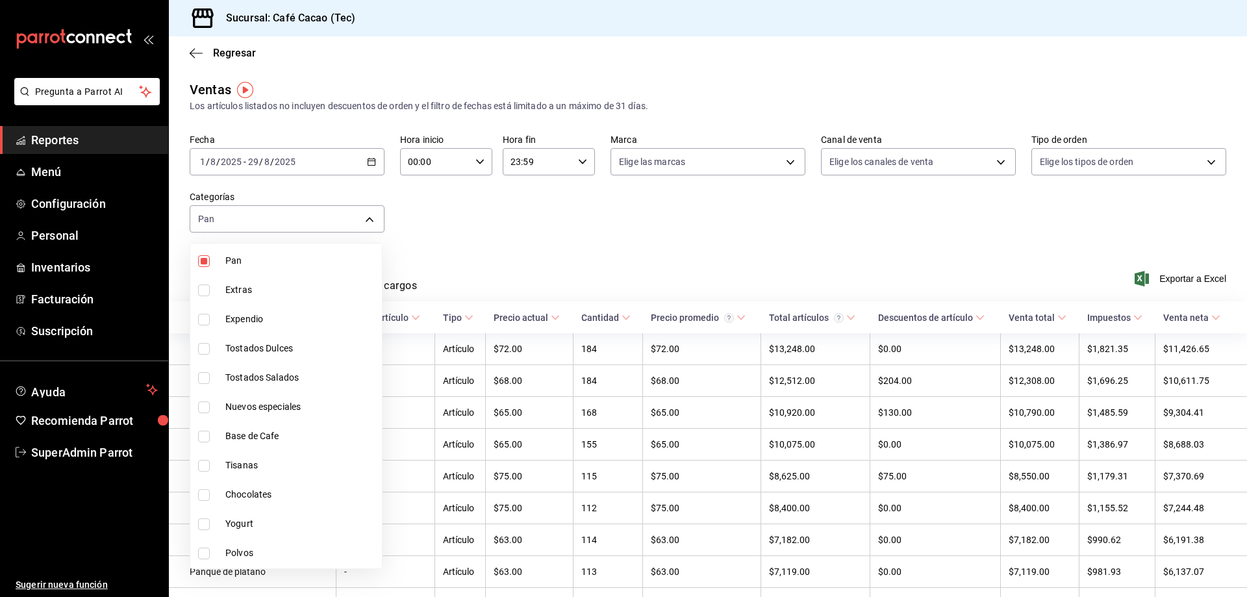
scroll to position [146, 0]
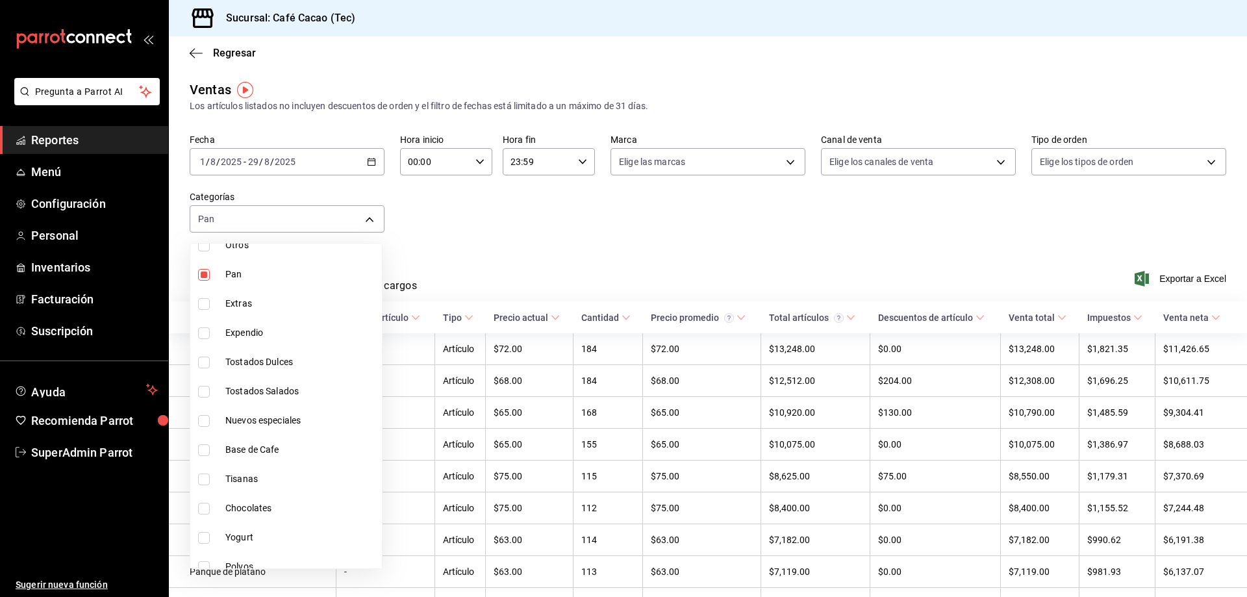
click at [280, 442] on li "Base de Cafe" at bounding box center [286, 449] width 192 height 29
type input "4a88d0eb-7861-408e-a405-fe63caa879b7,c019530f-6077-46f5-afc3-e713ed902a8e"
checkbox input "true"
click at [234, 284] on li "Pan" at bounding box center [286, 274] width 192 height 29
type input "c019530f-6077-46f5-afc3-e713ed902a8e"
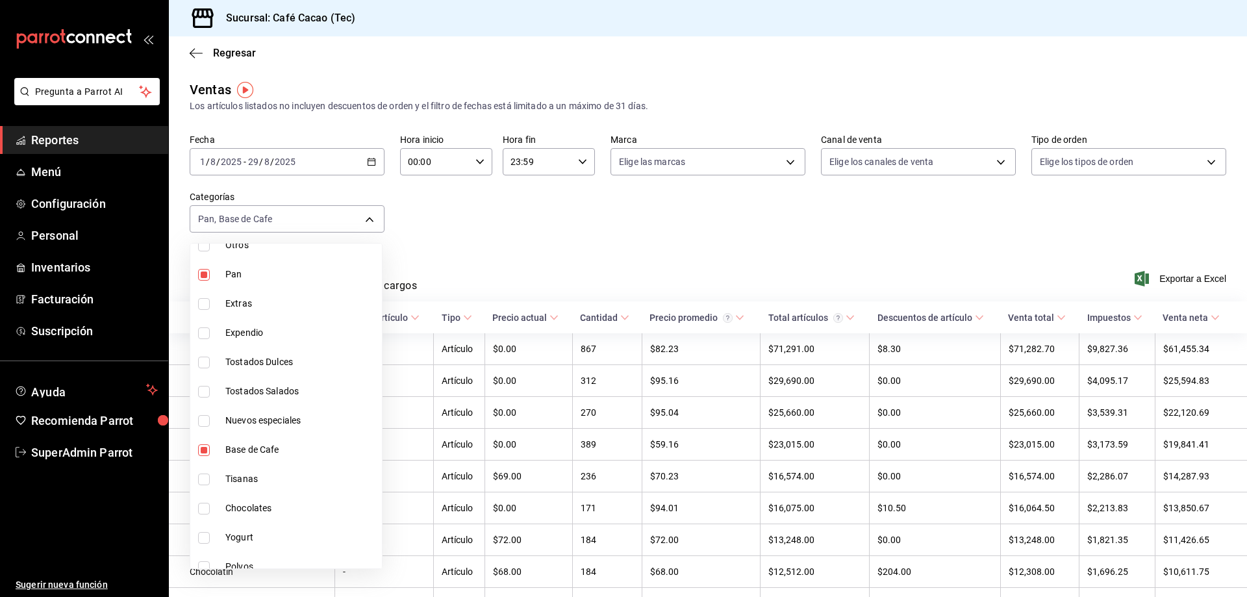
checkbox input "false"
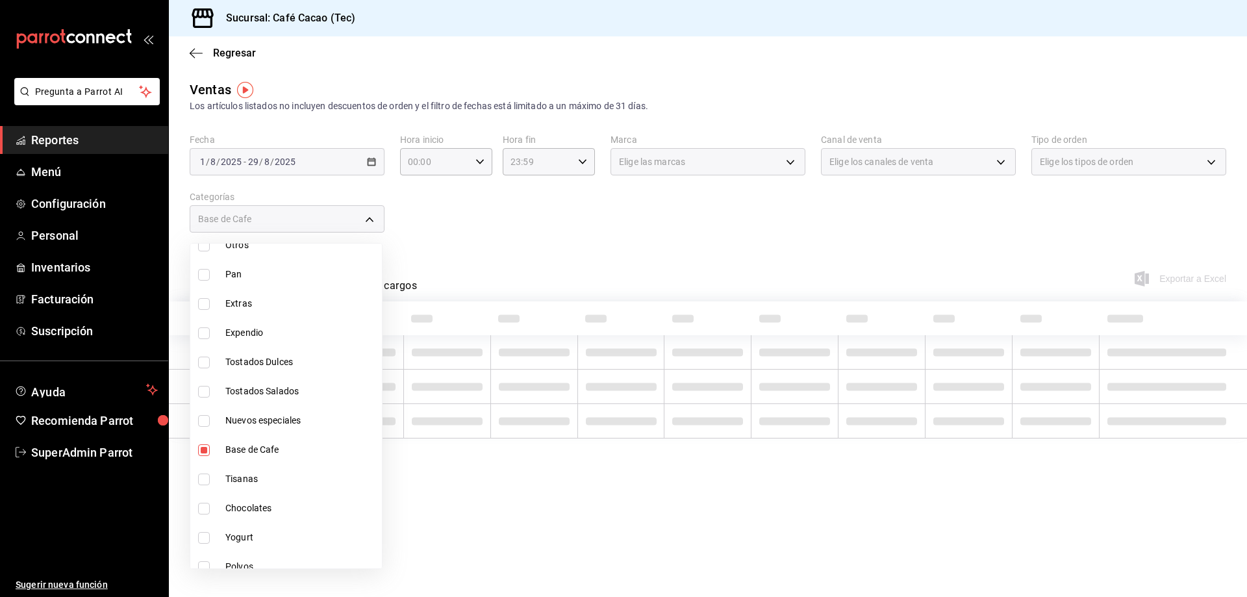
click at [524, 222] on div at bounding box center [623, 298] width 1247 height 597
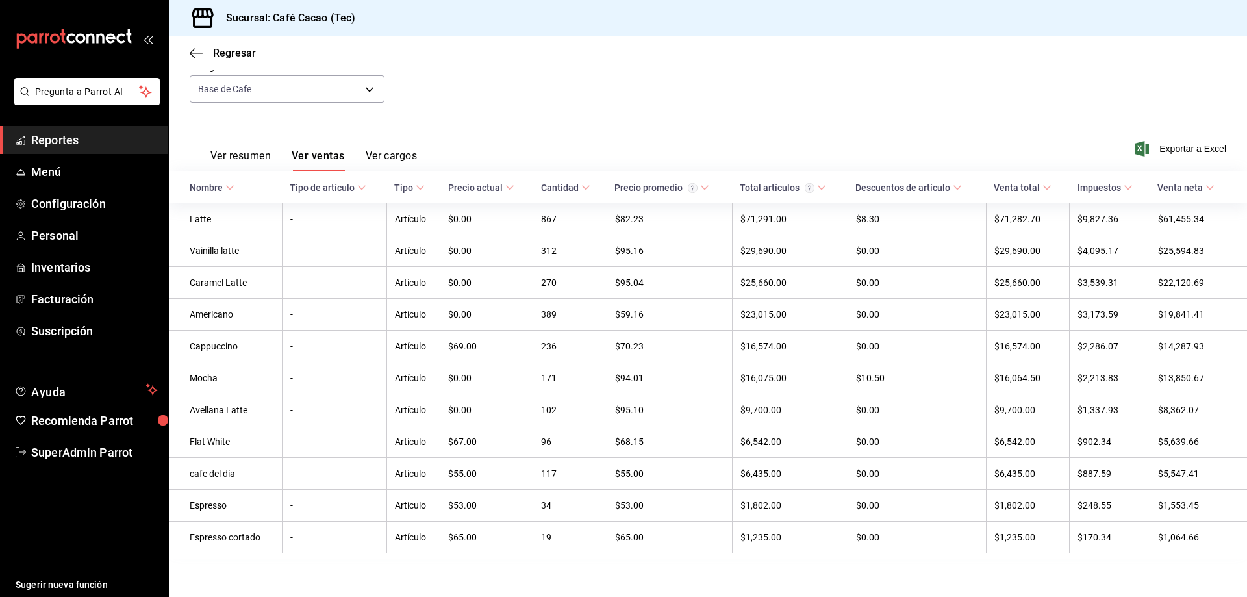
scroll to position [141, 0]
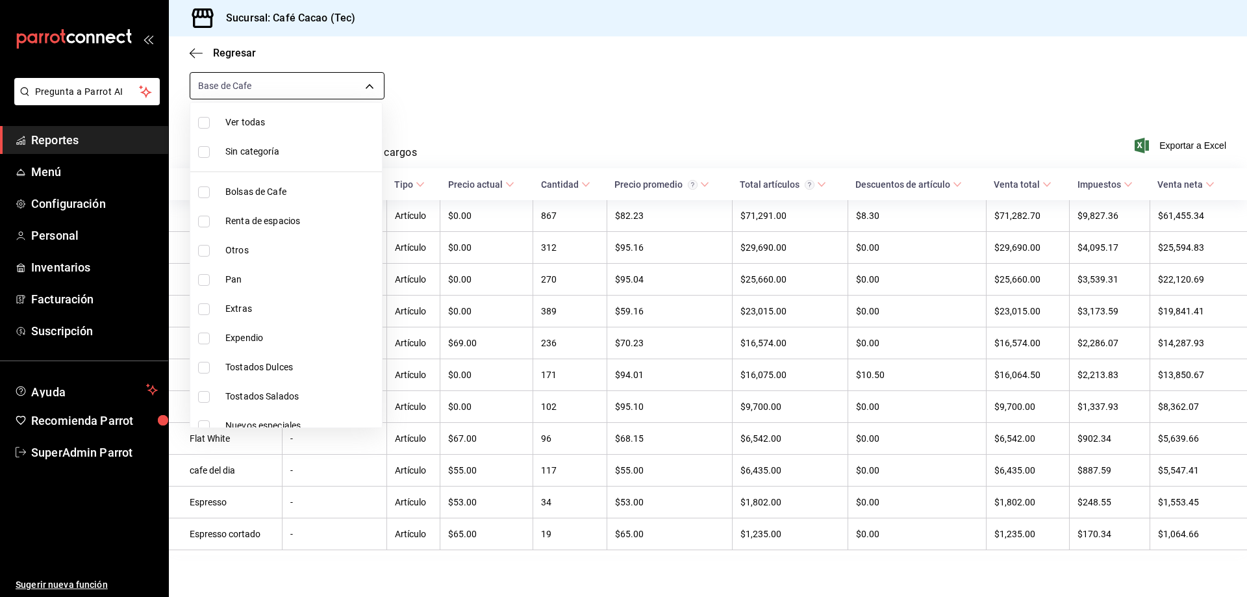
click at [318, 85] on body "Pregunta a Parrot AI Reportes Menú Configuración Personal Inventarios Facturaci…" at bounding box center [623, 298] width 1247 height 597
click at [243, 131] on li "Ver todas" at bounding box center [286, 122] width 192 height 29
type input "96405722-7990-4500-9978-09c98860b938,55496ab2-b7ad-45d9-b651-15868d7ed483,080ec…"
checkbox input "true"
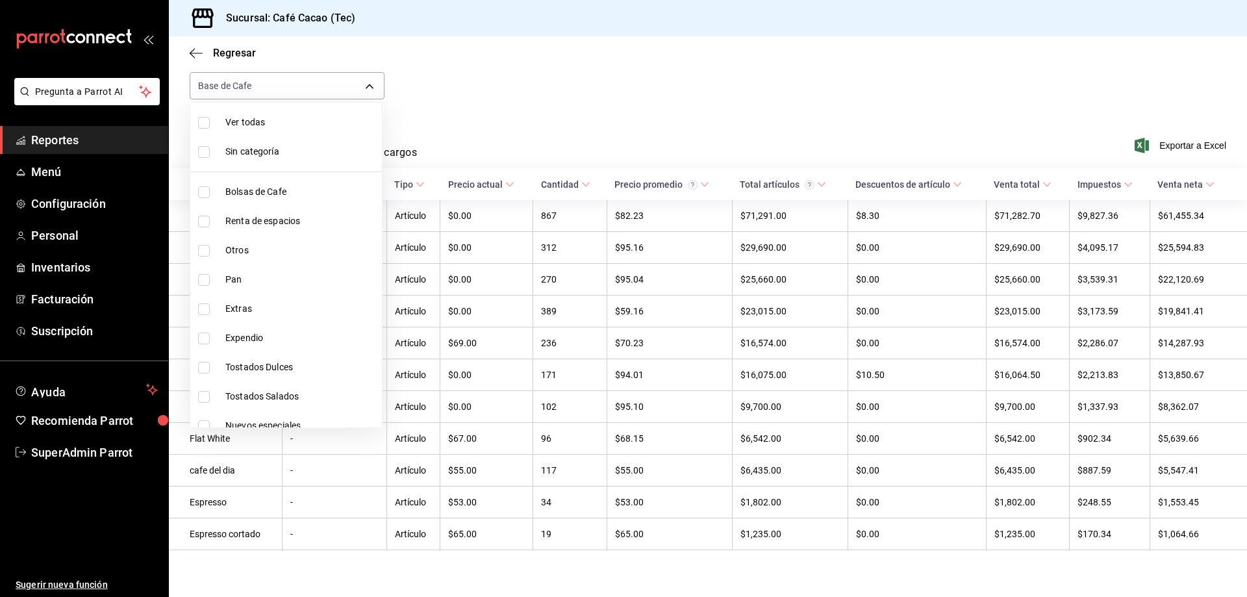
checkbox input "true"
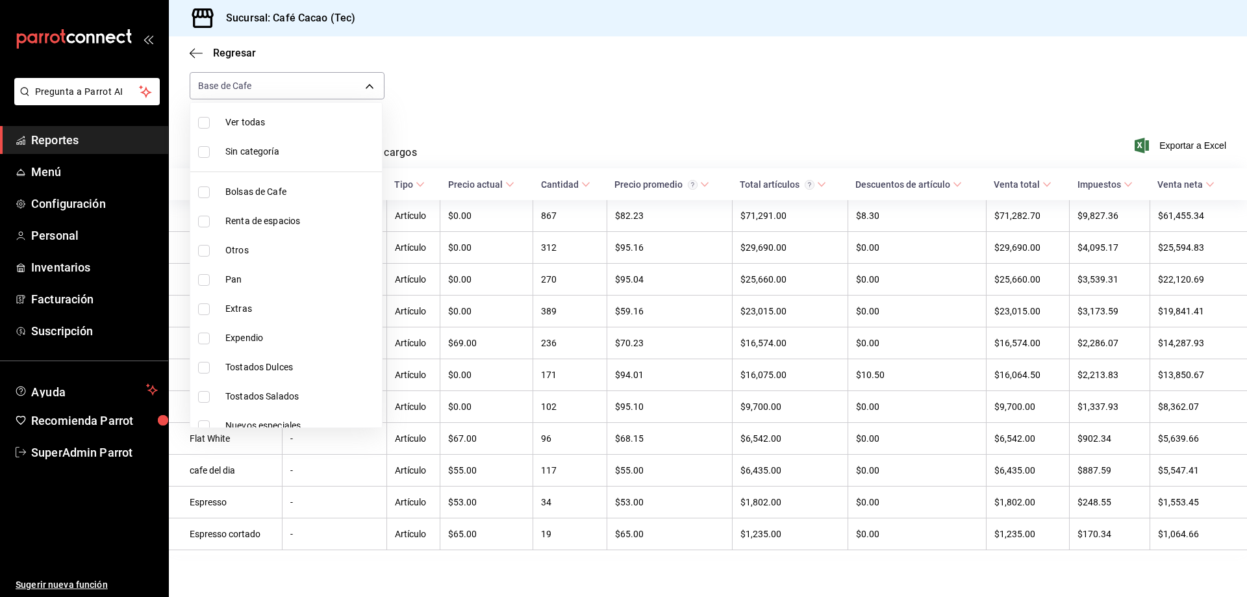
checkbox input "true"
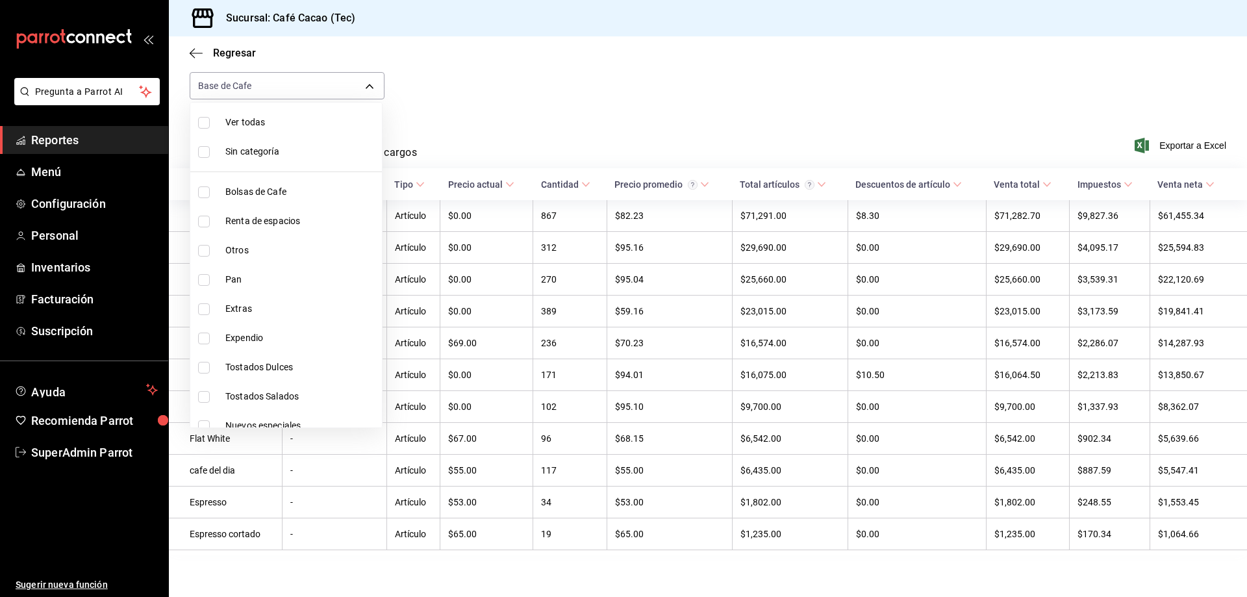
checkbox input "true"
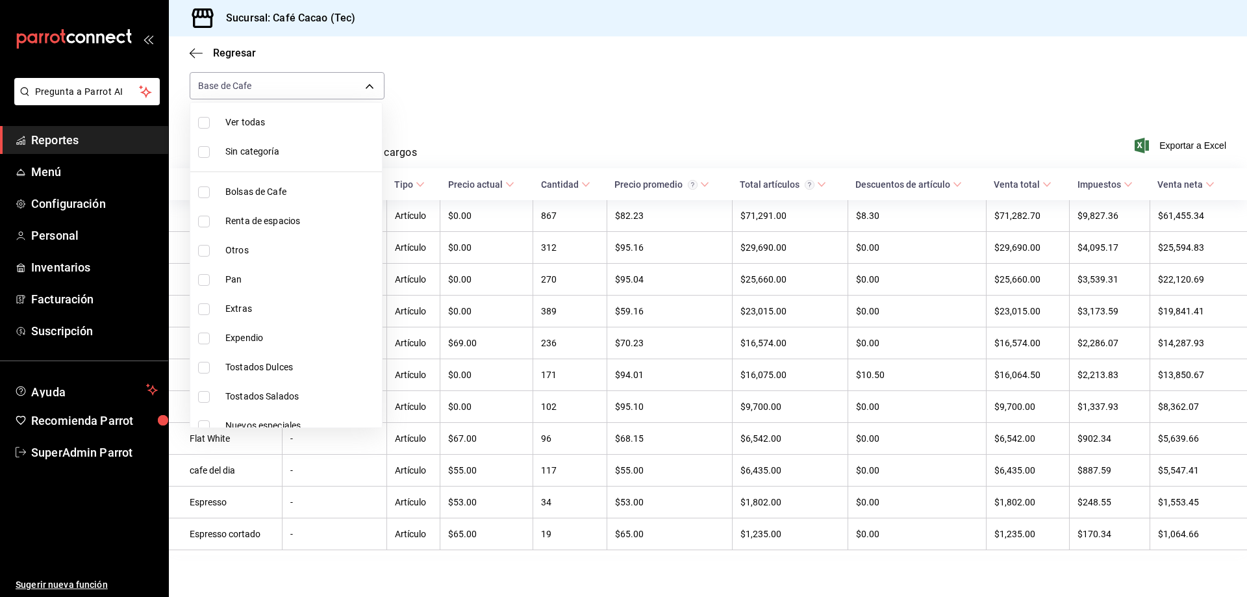
checkbox input "true"
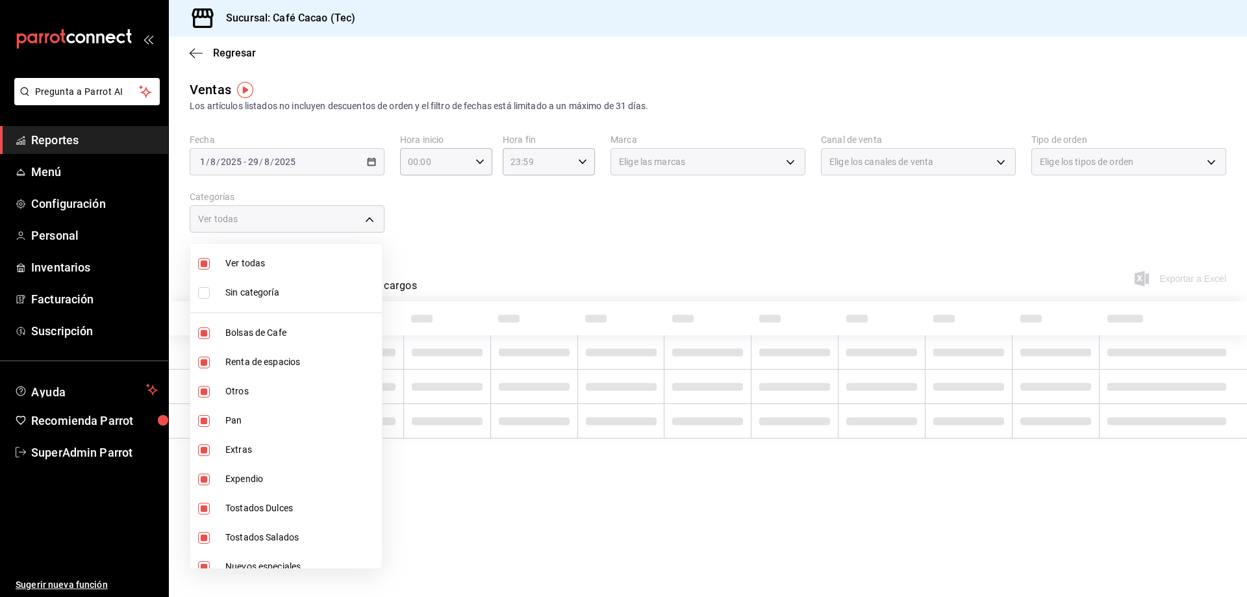
click at [549, 246] on div at bounding box center [623, 298] width 1247 height 597
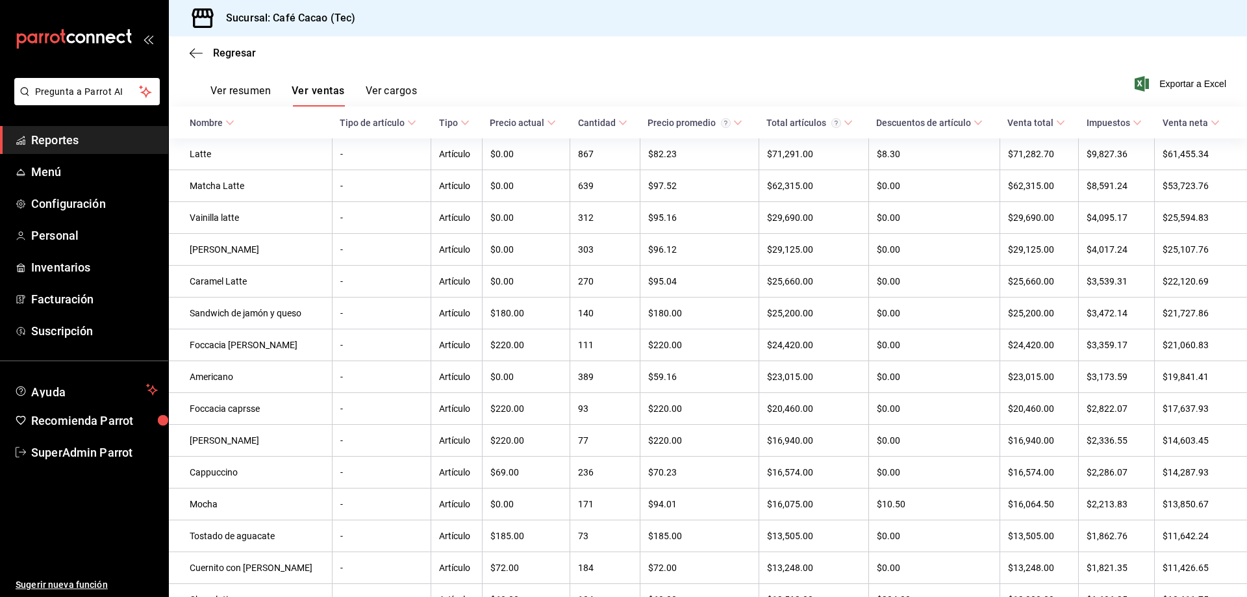
scroll to position [260, 0]
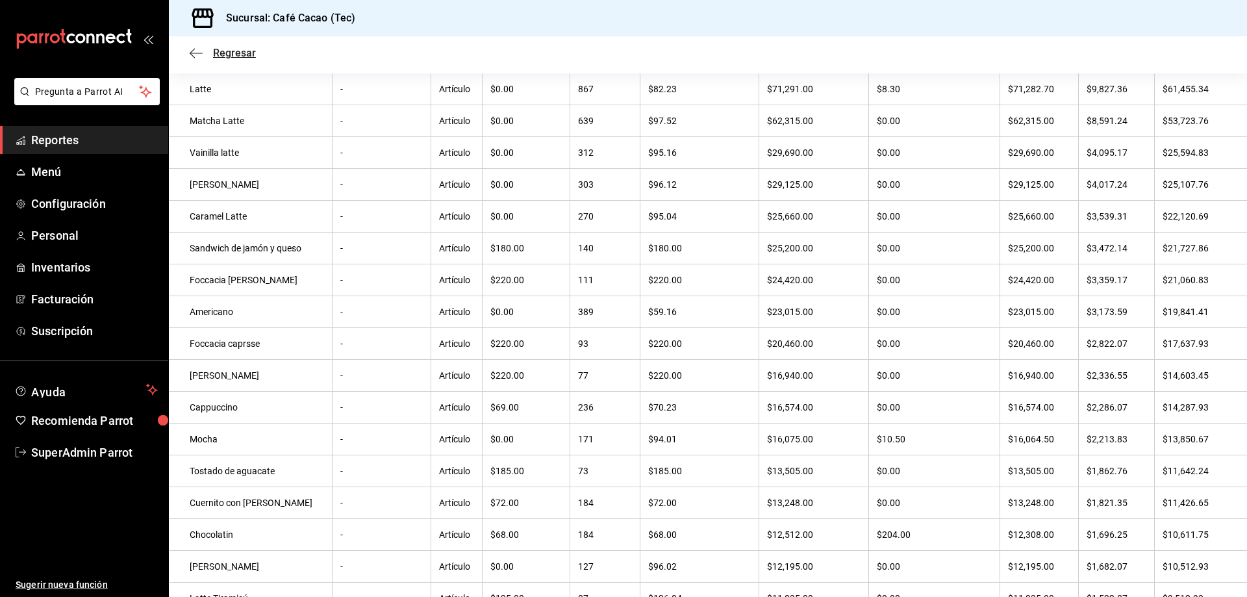
click at [243, 55] on span "Regresar" at bounding box center [234, 53] width 43 height 12
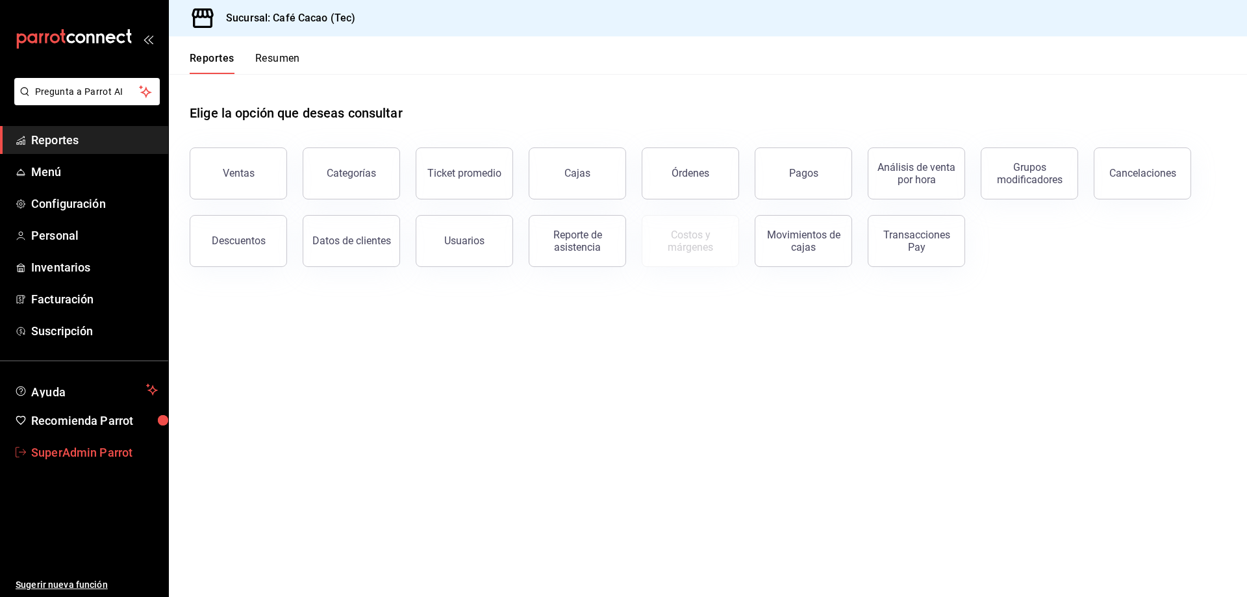
click at [72, 451] on span "SuperAdmin Parrot" at bounding box center [94, 453] width 127 height 18
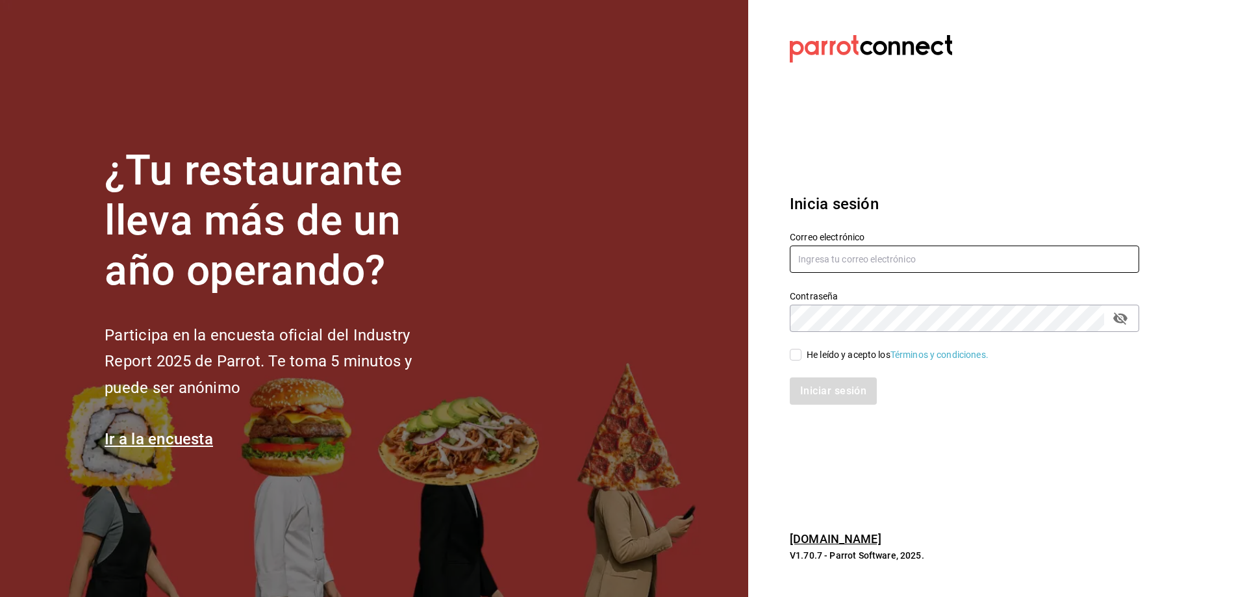
type input "[EMAIL_ADDRESS][DOMAIN_NAME]"
type input "cafecacao@tec.com"
click at [791, 358] on input "He leído y acepto los Términos y condiciones." at bounding box center [796, 355] width 12 height 12
checkbox input "true"
click at [832, 388] on button "Iniciar sesión" at bounding box center [834, 390] width 88 height 27
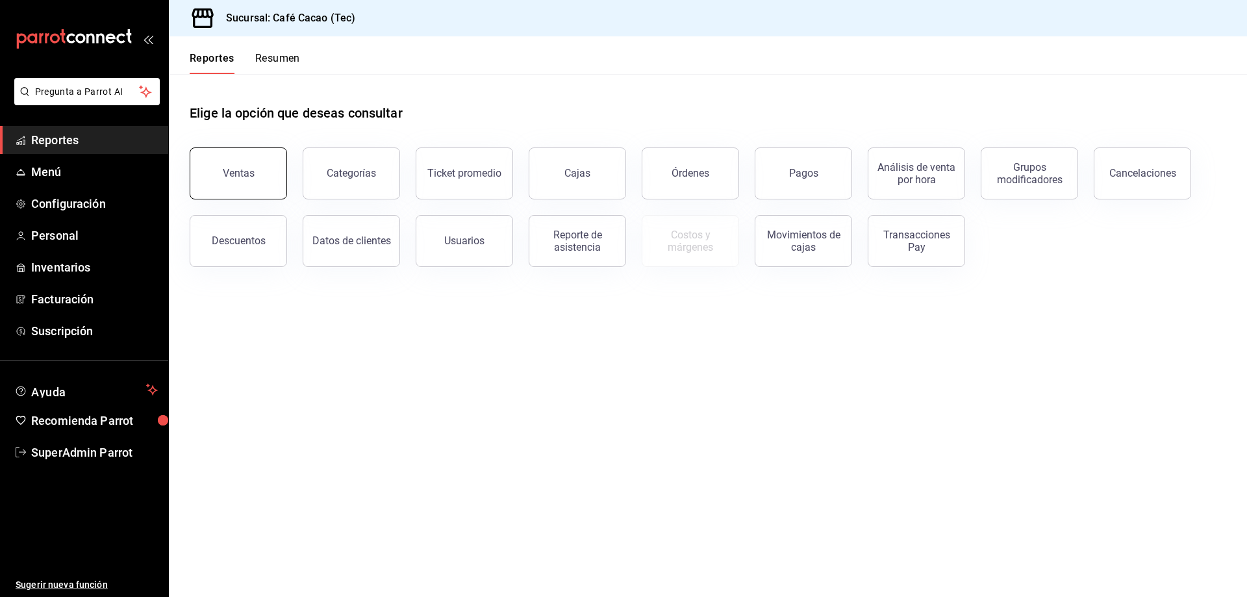
click at [280, 179] on button "Ventas" at bounding box center [238, 173] width 97 height 52
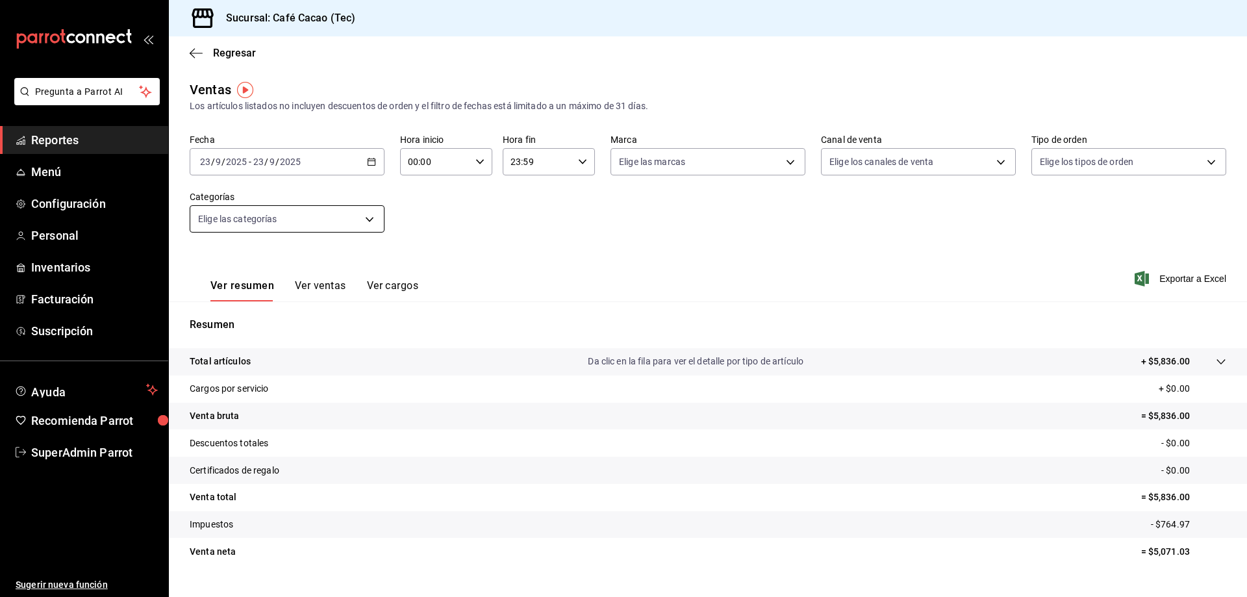
click at [374, 212] on body "Pregunta a Parrot AI Reportes Menú Configuración Personal Inventarios Facturaci…" at bounding box center [623, 298] width 1247 height 597
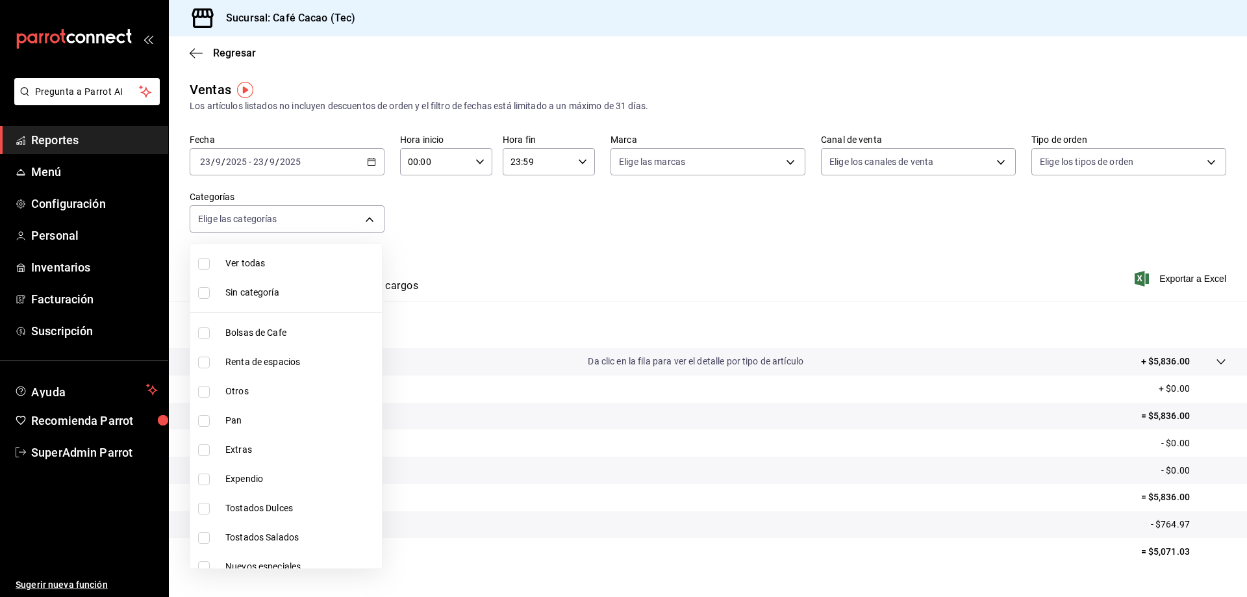
click at [244, 409] on li "Pan" at bounding box center [286, 420] width 192 height 29
type input "4a88d0eb-7861-408e-a405-fe63caa879b7"
checkbox input "true"
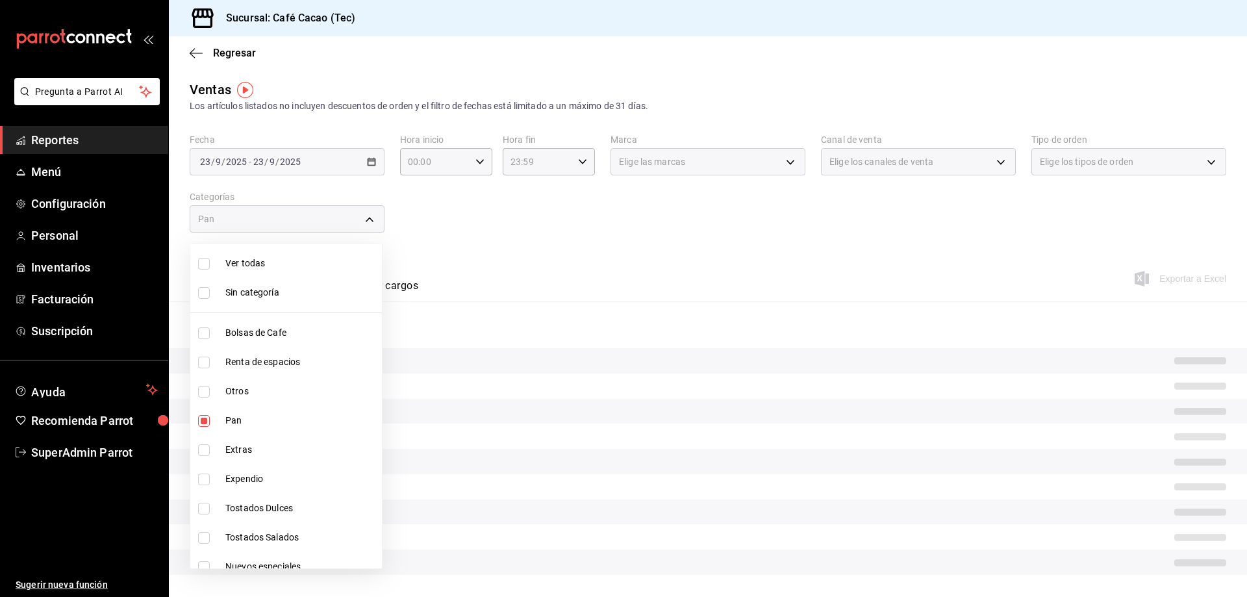
click at [363, 162] on div at bounding box center [623, 298] width 1247 height 597
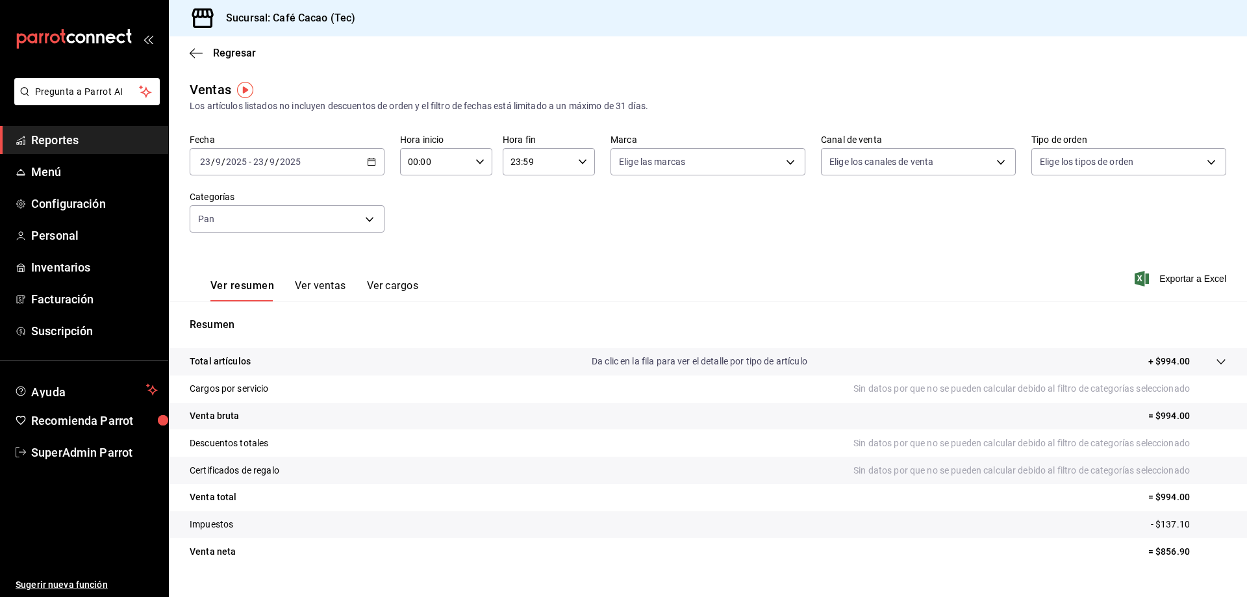
drag, startPoint x: 388, startPoint y: 161, endPoint x: 369, endPoint y: 166, distance: 19.4
click at [385, 162] on div "Fecha 2025-09-23 23 / 9 / 2025 - 2025-09-23 23 / 9 / 2025 Hora inicio 00:00 Hor…" at bounding box center [708, 191] width 1037 height 114
click at [369, 166] on \(Stroke\) "button" at bounding box center [372, 162] width 8 height 7
click at [257, 319] on span "Rango de fechas" at bounding box center [251, 318] width 101 height 14
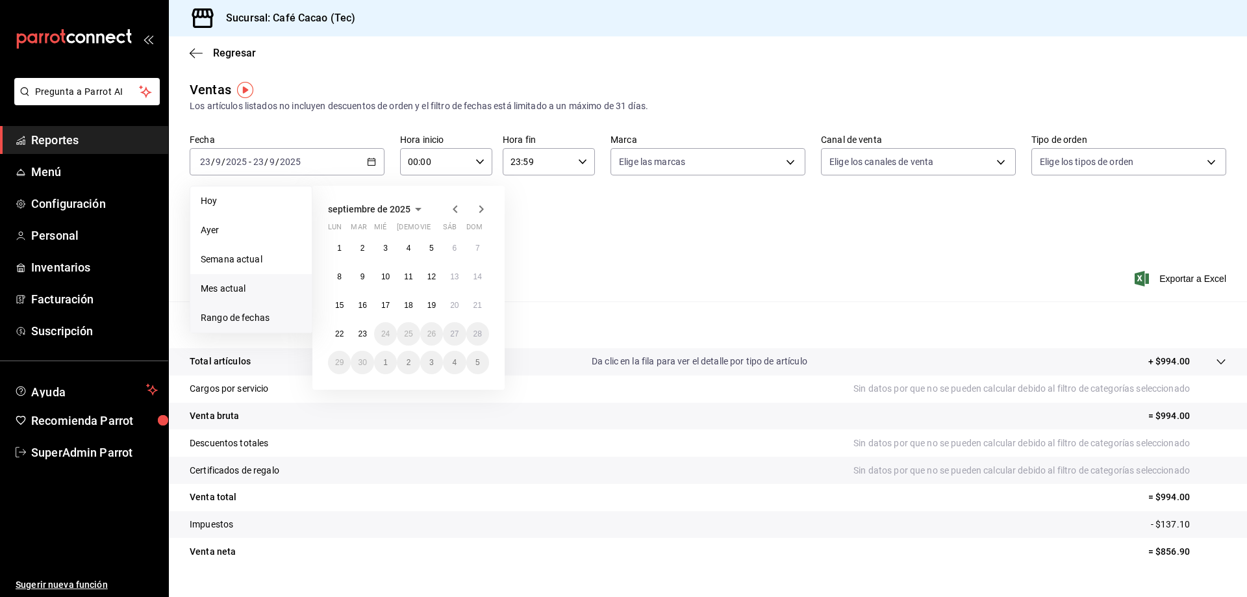
click at [246, 290] on span "Mes actual" at bounding box center [251, 289] width 101 height 14
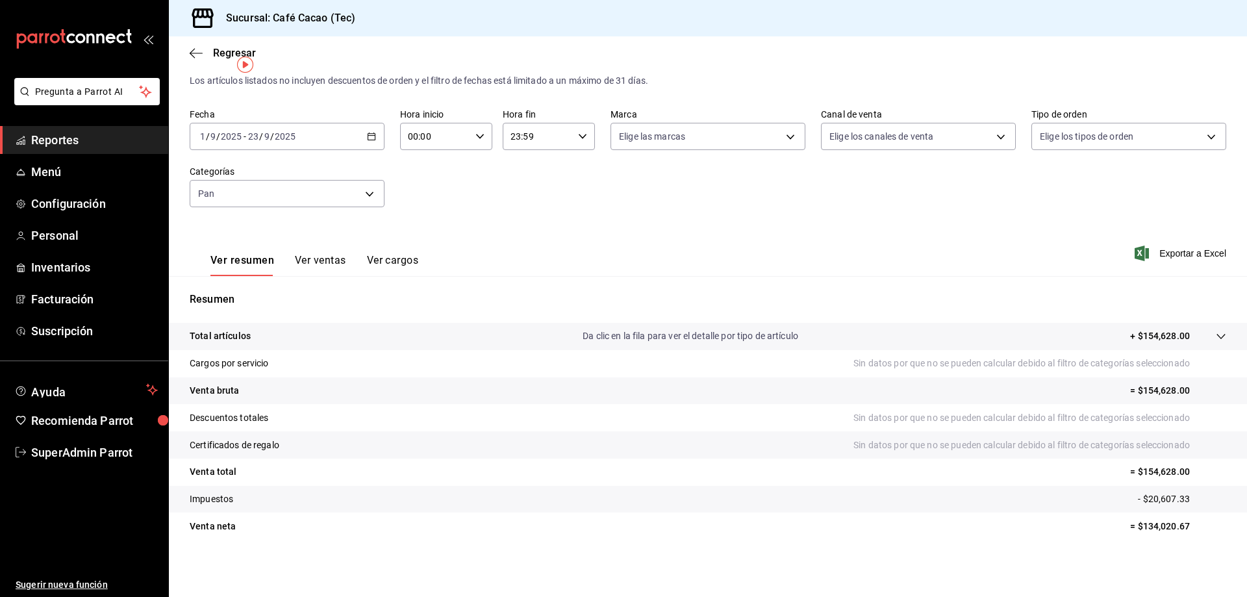
scroll to position [25, 0]
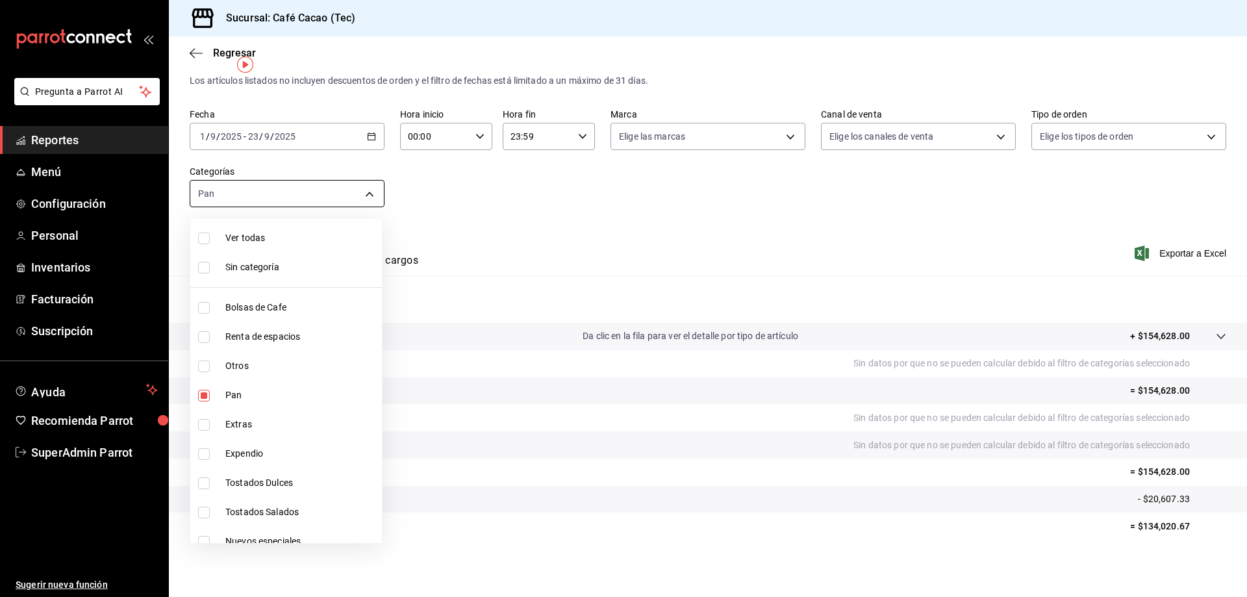
click at [355, 192] on body "Pregunta a Parrot AI Reportes Menú Configuración Personal Inventarios Facturaci…" at bounding box center [623, 298] width 1247 height 597
click at [218, 404] on li "Pan" at bounding box center [286, 395] width 192 height 29
checkbox input "false"
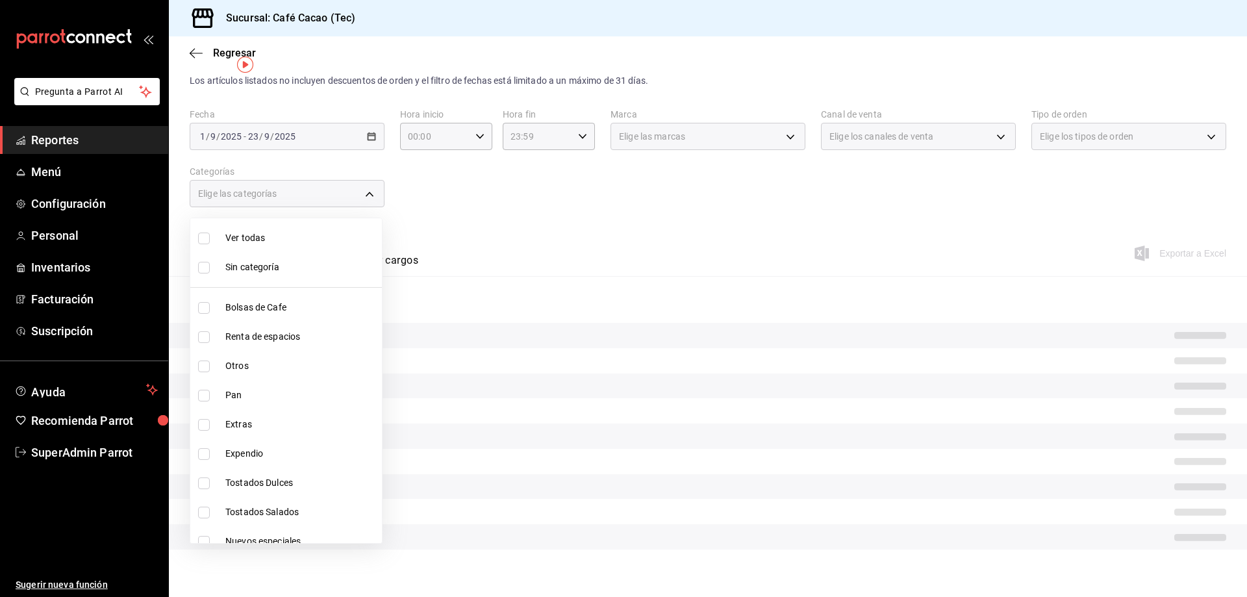
click at [218, 404] on li "Pan" at bounding box center [286, 395] width 192 height 29
type input "4a88d0eb-7861-408e-a405-fe63caa879b7"
checkbox input "true"
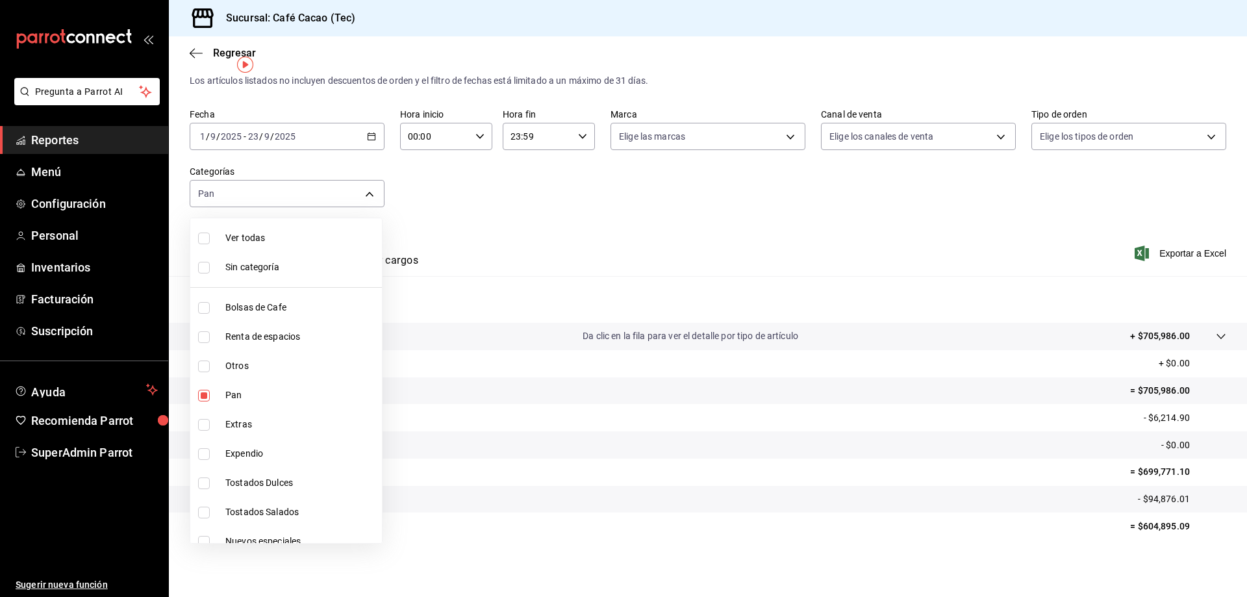
click at [609, 261] on div at bounding box center [623, 298] width 1247 height 597
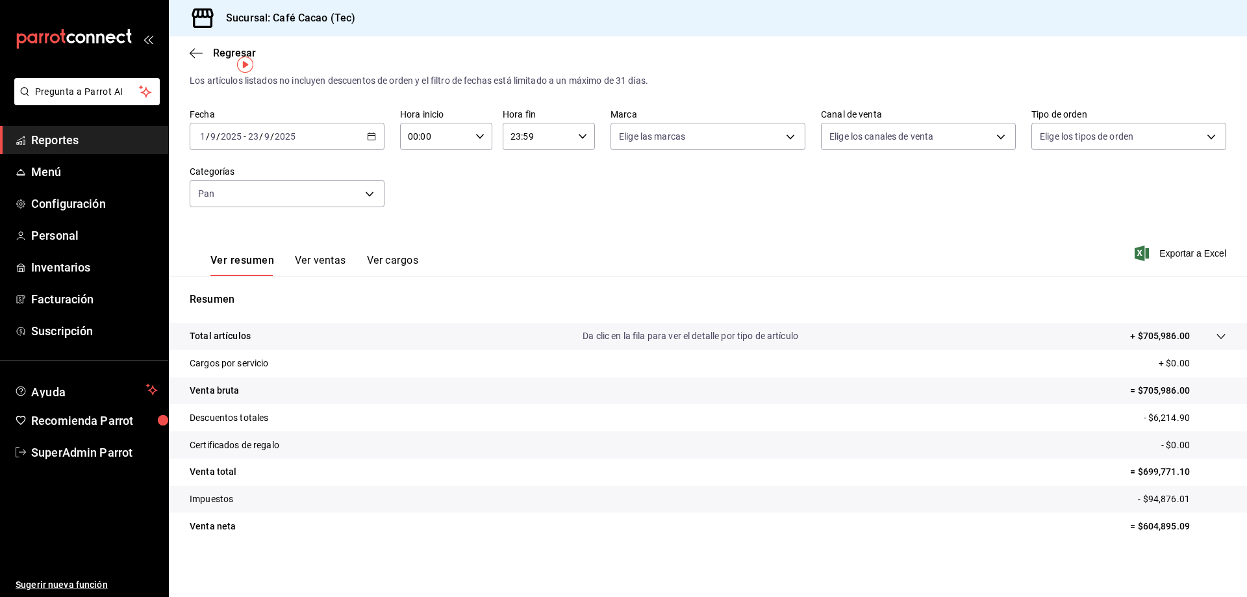
click at [338, 264] on button "Ver ventas" at bounding box center [320, 265] width 51 height 22
